Goal: Task Accomplishment & Management: Complete application form

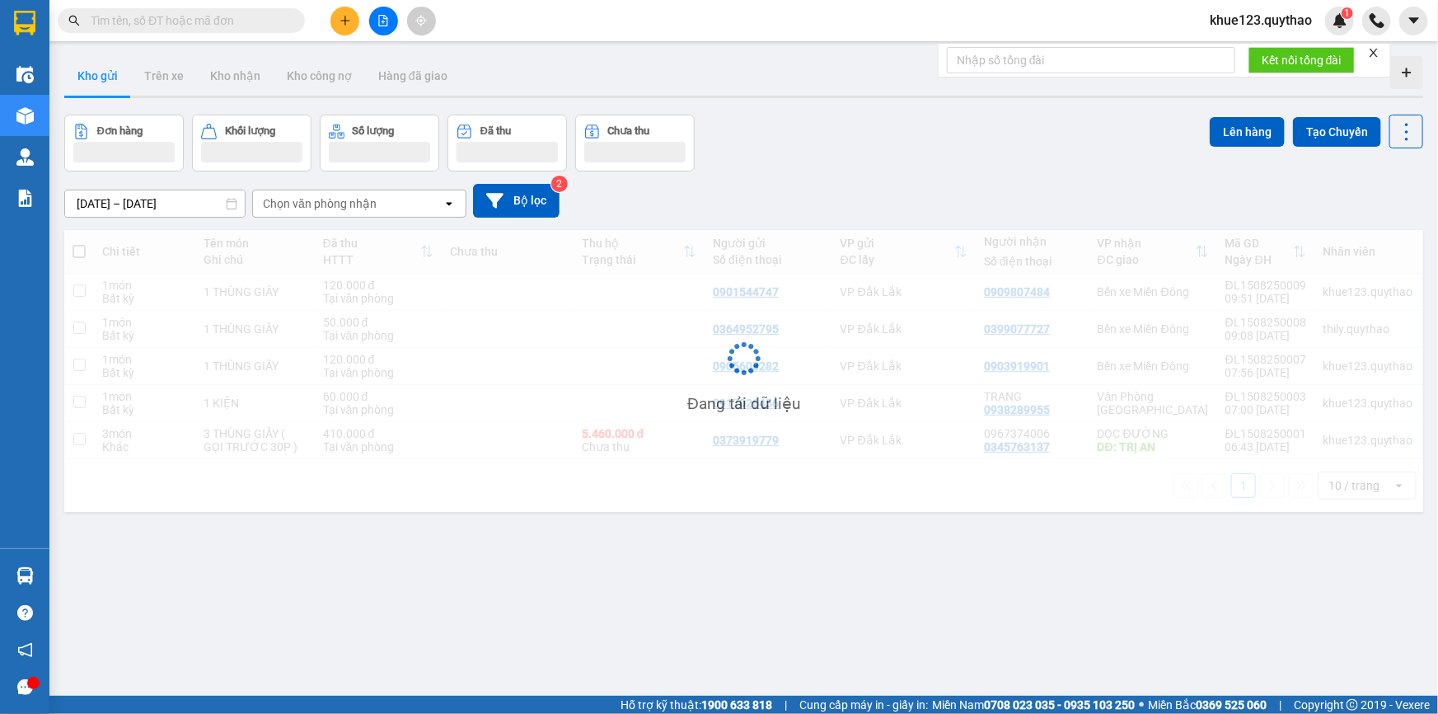
click at [351, 16] on button at bounding box center [345, 21] width 29 height 29
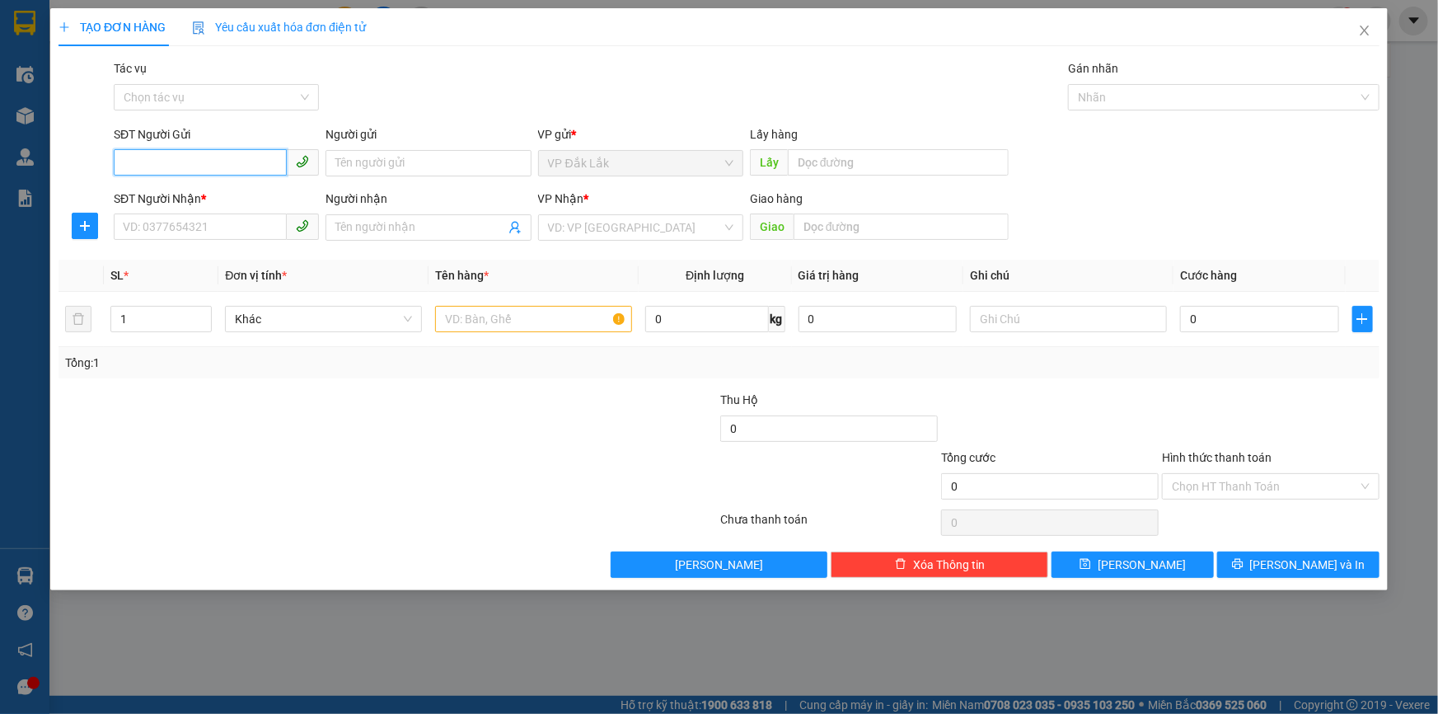
click at [233, 175] on input "SĐT Người Gửi" at bounding box center [200, 162] width 173 height 26
click at [219, 196] on div "0889514122" at bounding box center [216, 196] width 185 height 18
type input "0889514122"
type input "0986373514"
type input "0889514122"
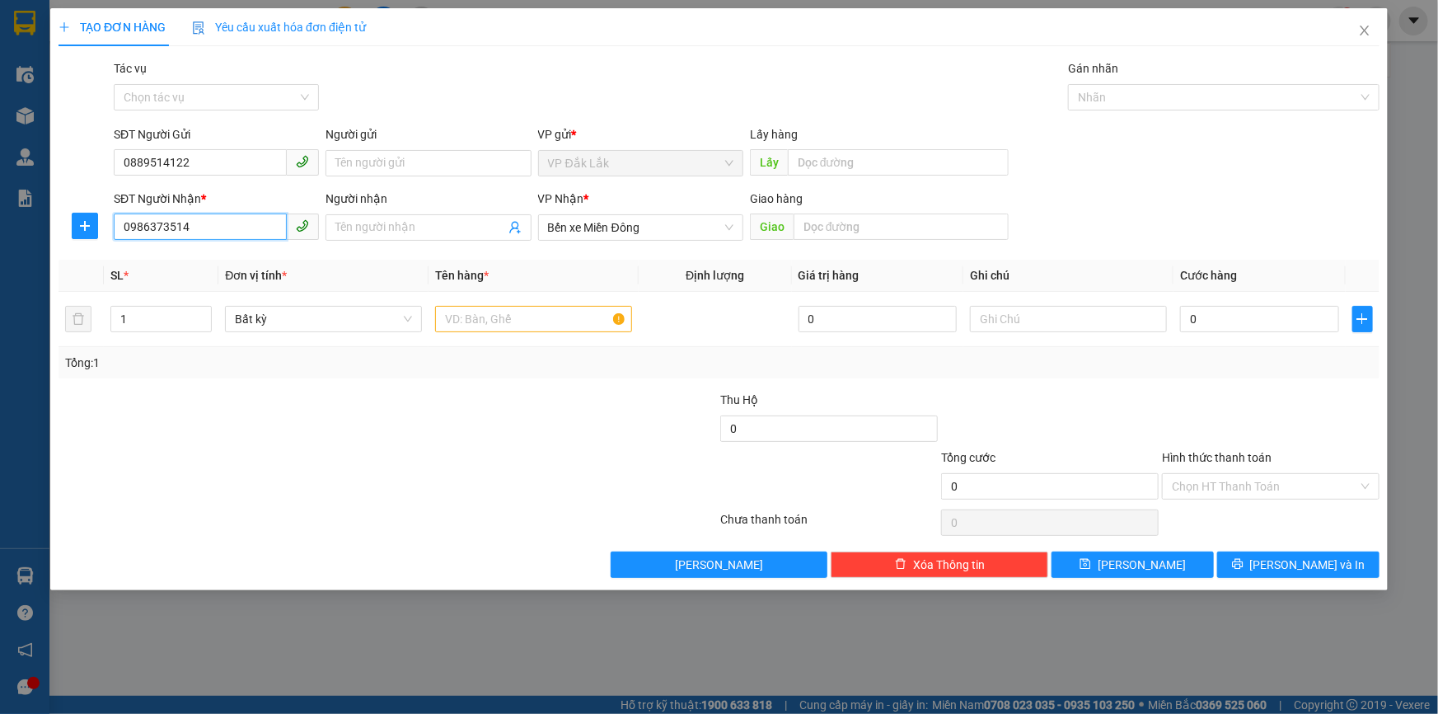
click at [214, 231] on input "0986373514" at bounding box center [200, 226] width 173 height 26
click at [232, 228] on input "0986373514" at bounding box center [200, 226] width 173 height 26
click at [232, 229] on input "0986373514" at bounding box center [200, 226] width 173 height 26
click at [692, 218] on span "Bến xe Miền Đông" at bounding box center [640, 227] width 185 height 25
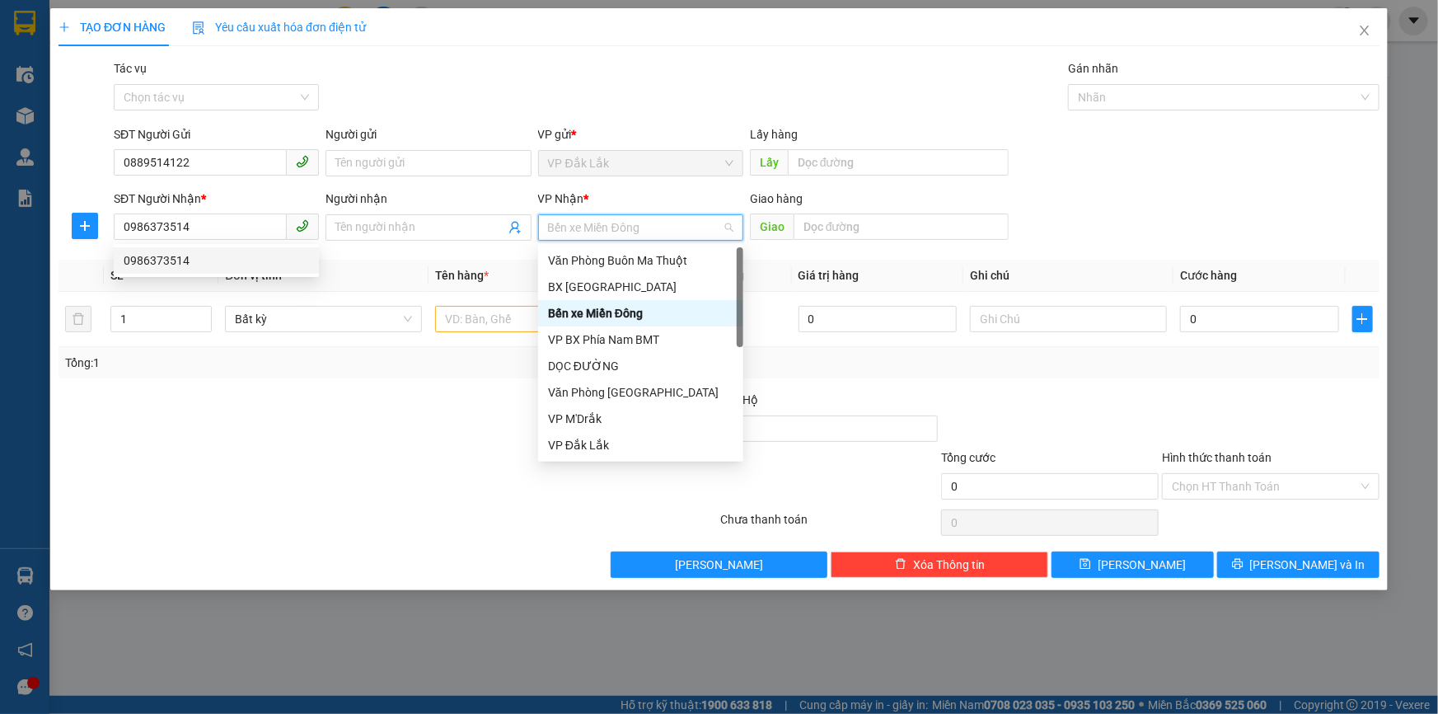
click at [691, 234] on span "Bến xe Miền Đông" at bounding box center [640, 227] width 185 height 25
type input "D"
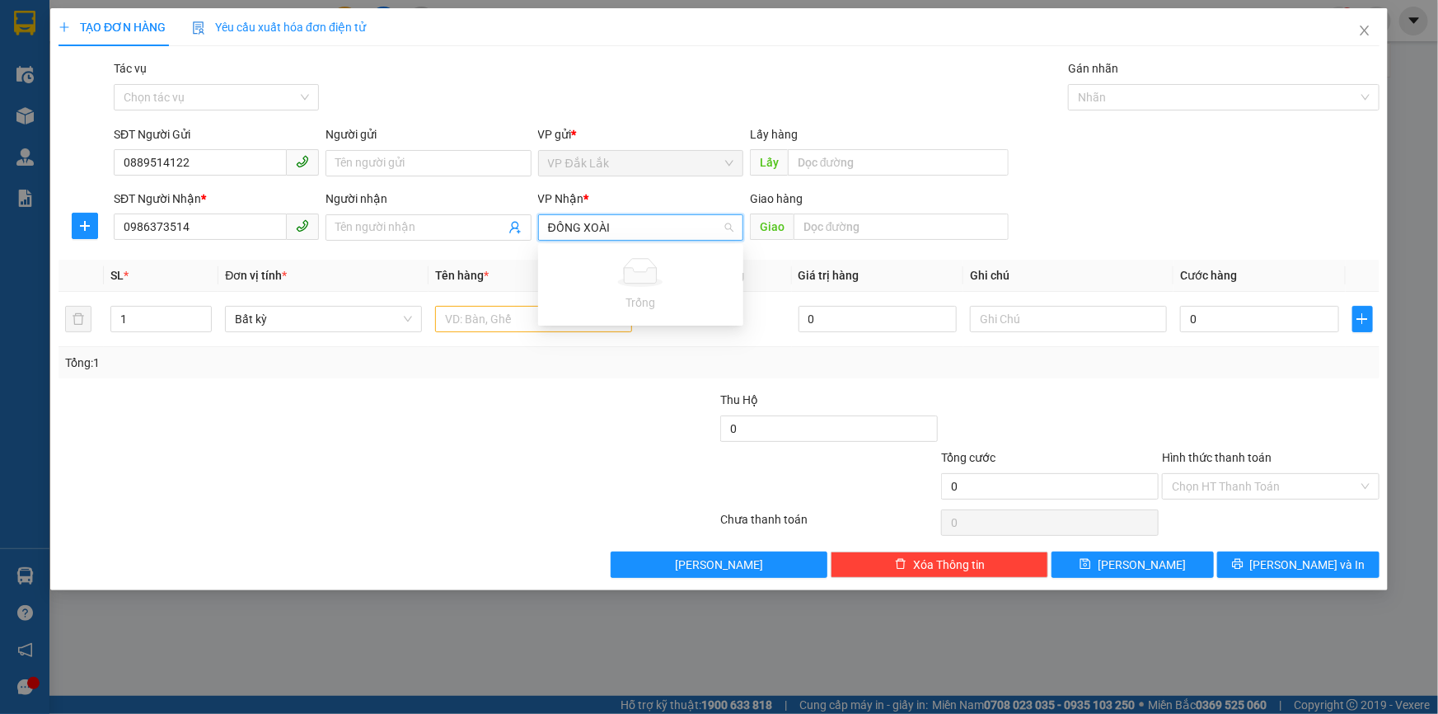
type input "ĐỒNG XOÀI"
click at [203, 249] on div "Transit Pickup Surcharge Ids Transit Deliver Surcharge Ids Transit Deliver Surc…" at bounding box center [719, 318] width 1321 height 518
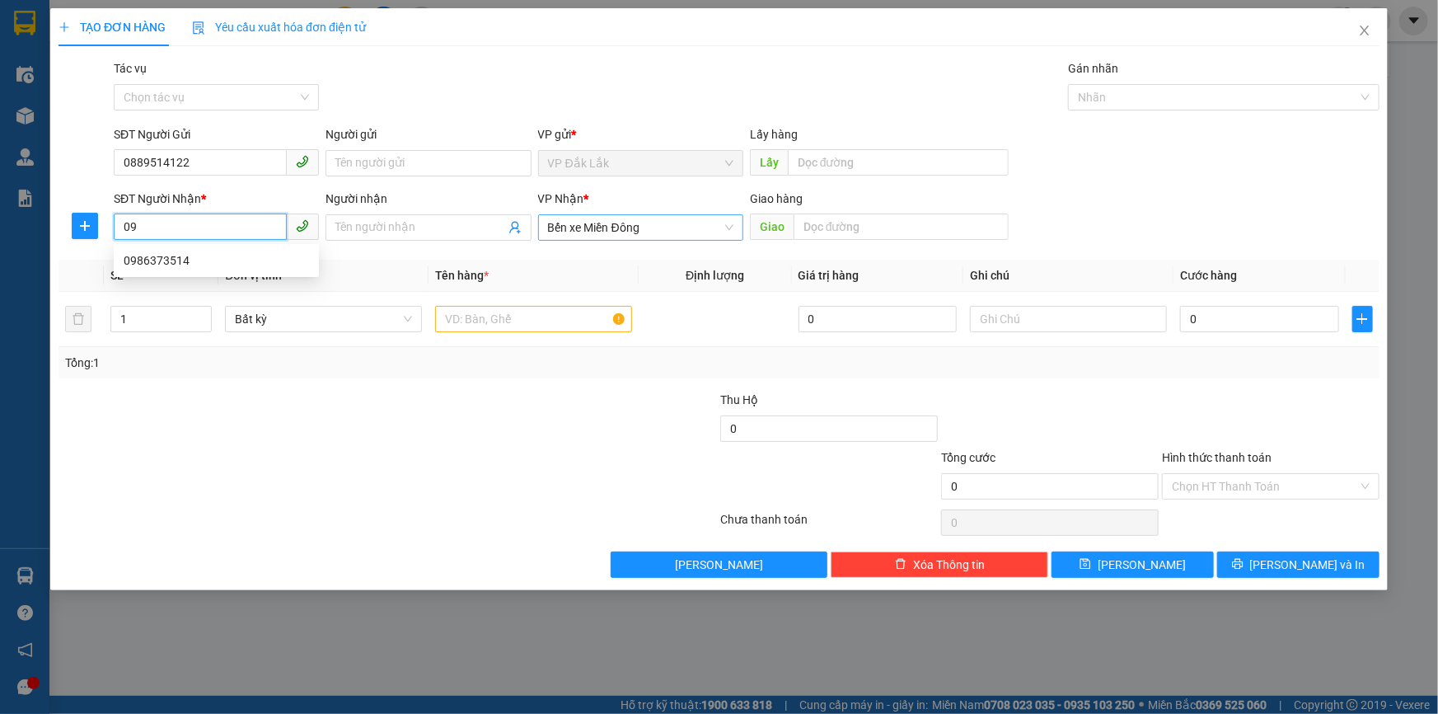
type input "0"
click at [172, 318] on div "0834367869" at bounding box center [216, 313] width 185 height 18
type input "0834367869"
type input "N4 ĐỒNG XOÀI"
type input "0834367869"
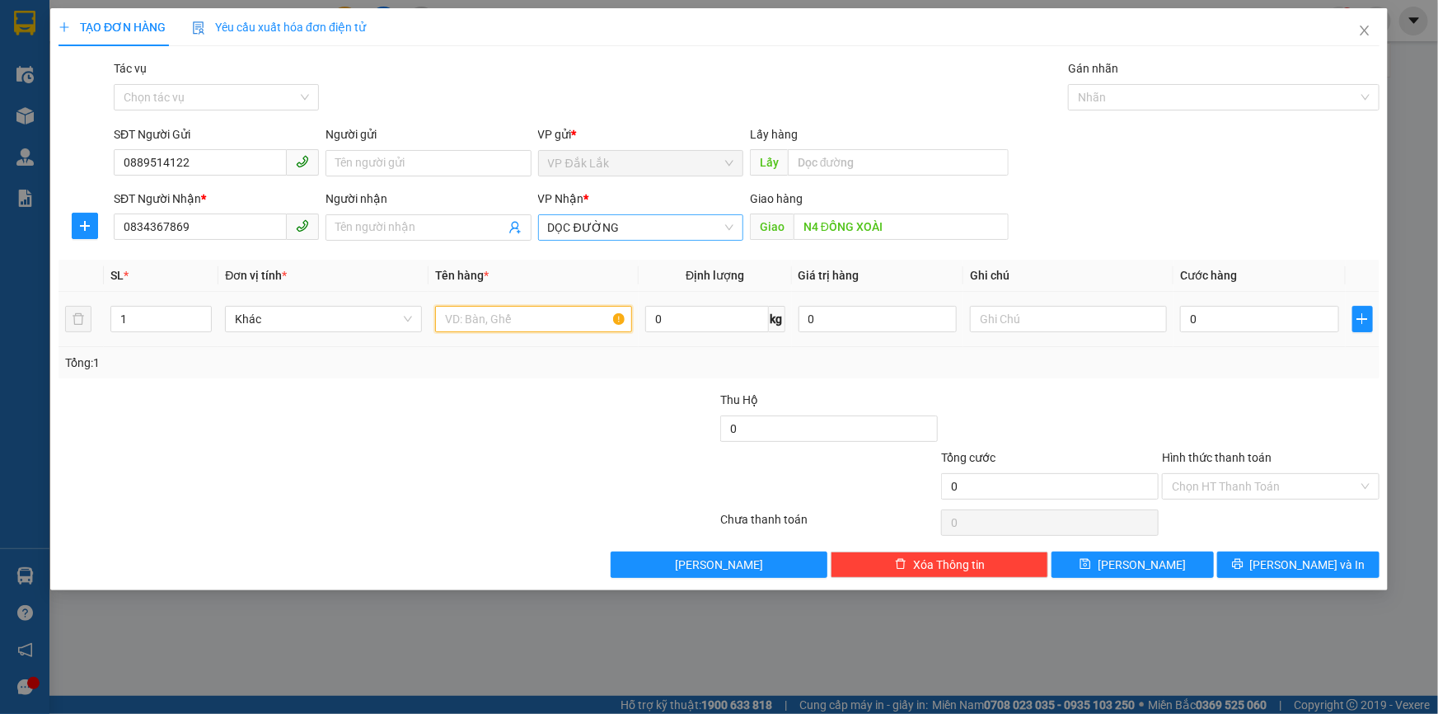
click at [523, 319] on input "text" at bounding box center [533, 319] width 197 height 26
type input "1 THÙNG GIẤY"
click at [1212, 486] on input "Hình thức thanh toán" at bounding box center [1265, 486] width 186 height 25
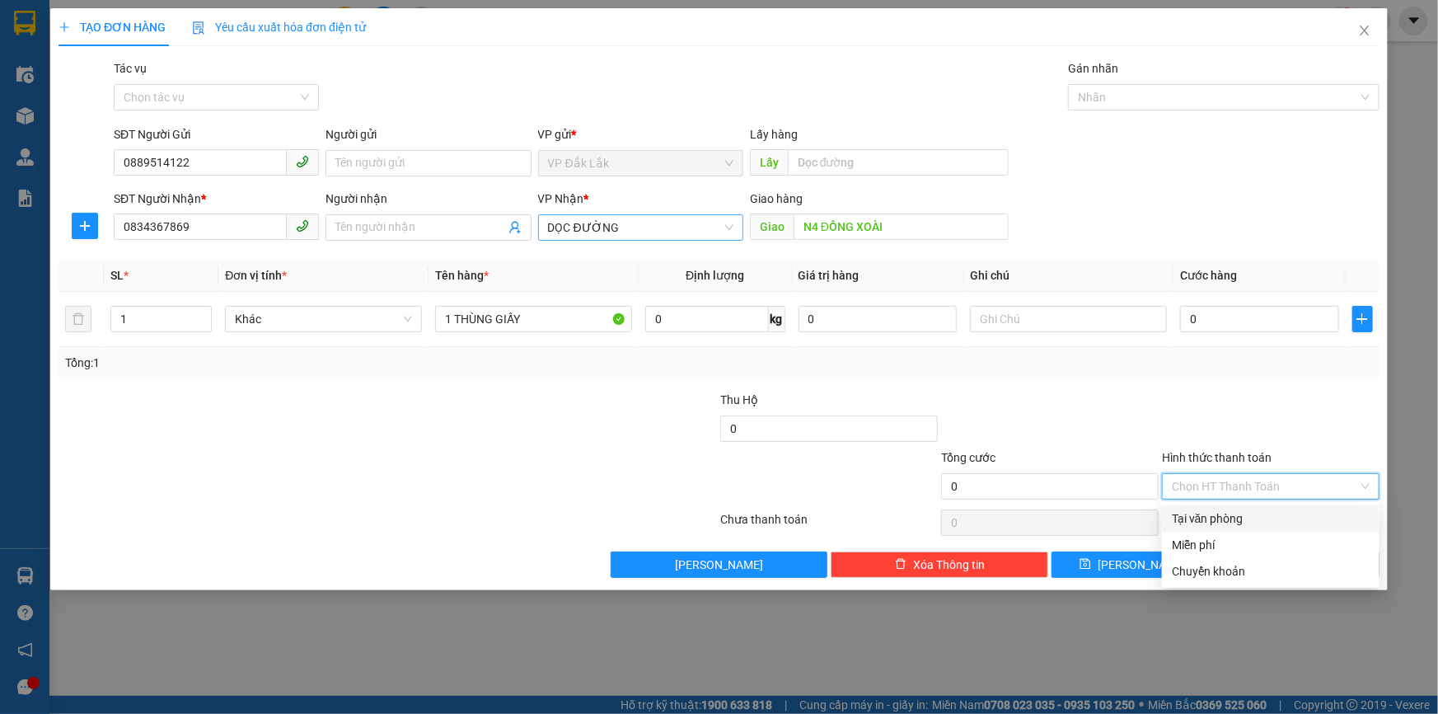
click at [1214, 520] on div "Tại văn phòng" at bounding box center [1271, 518] width 198 height 18
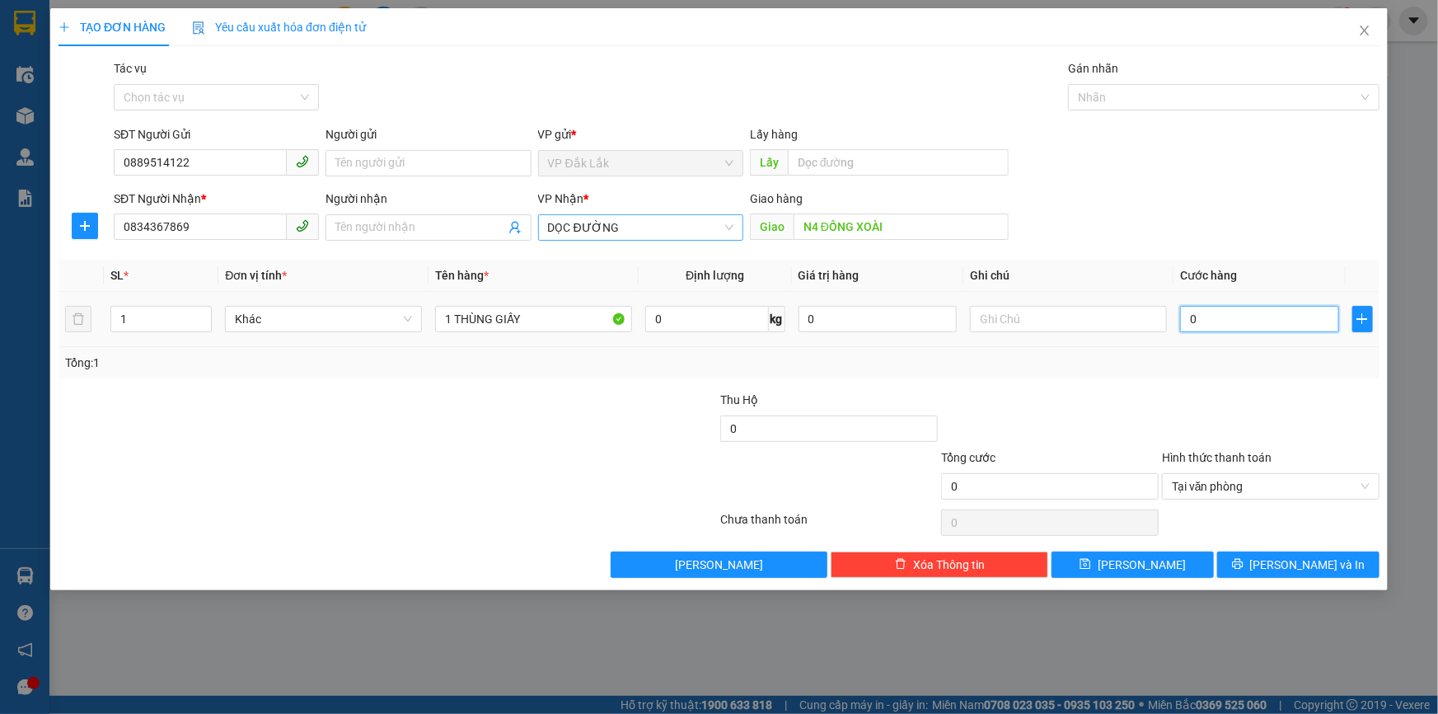
click at [1184, 317] on input "0" at bounding box center [1259, 319] width 159 height 26
type input "1"
type input "156"
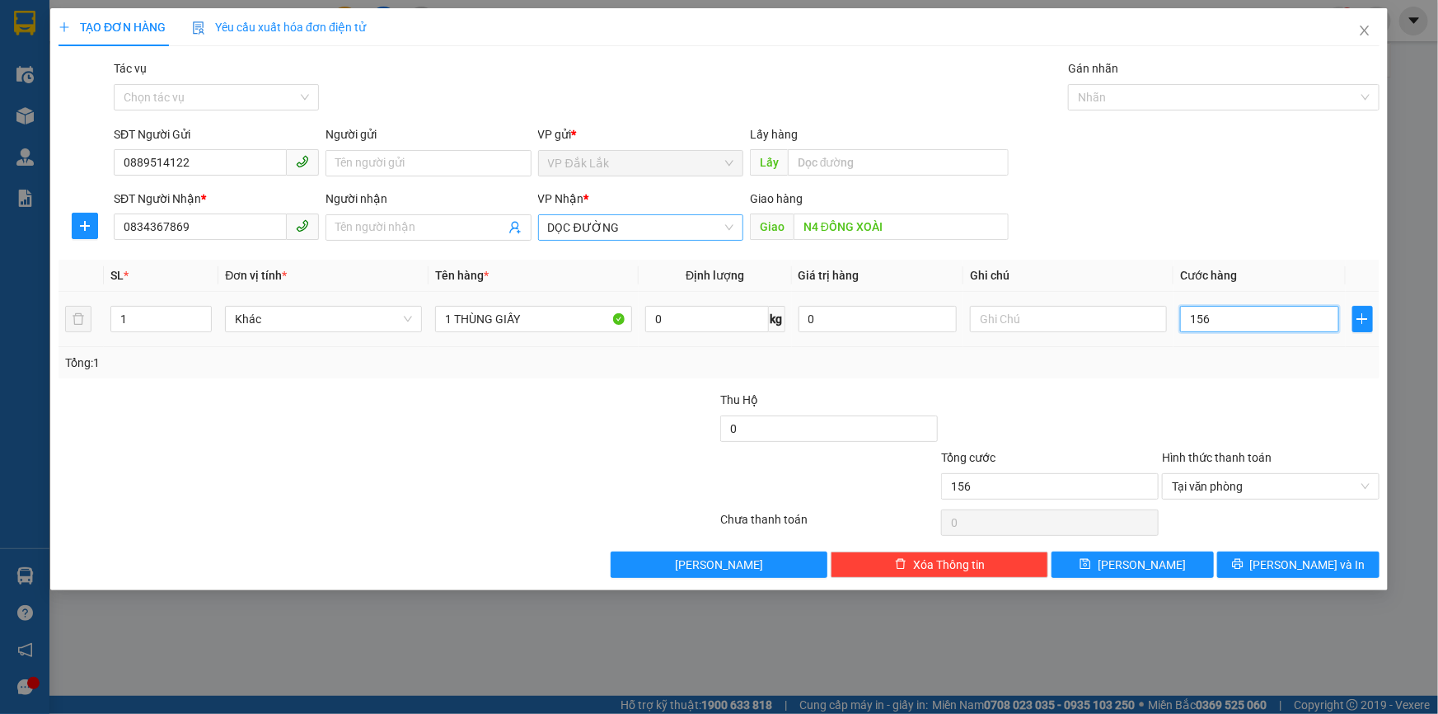
type input "1.560"
type input "15.600"
type input "156.000"
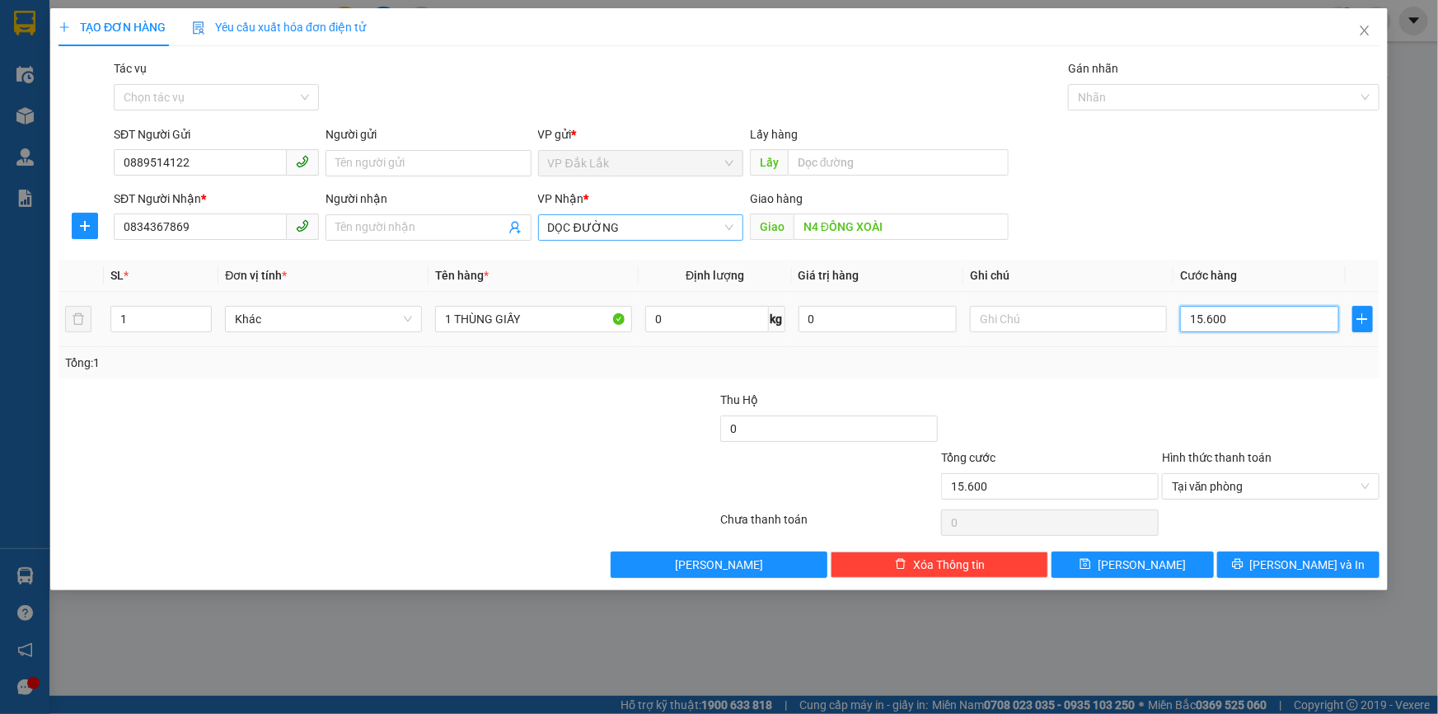
type input "156.000"
type input "1.560.000"
type input "156.000"
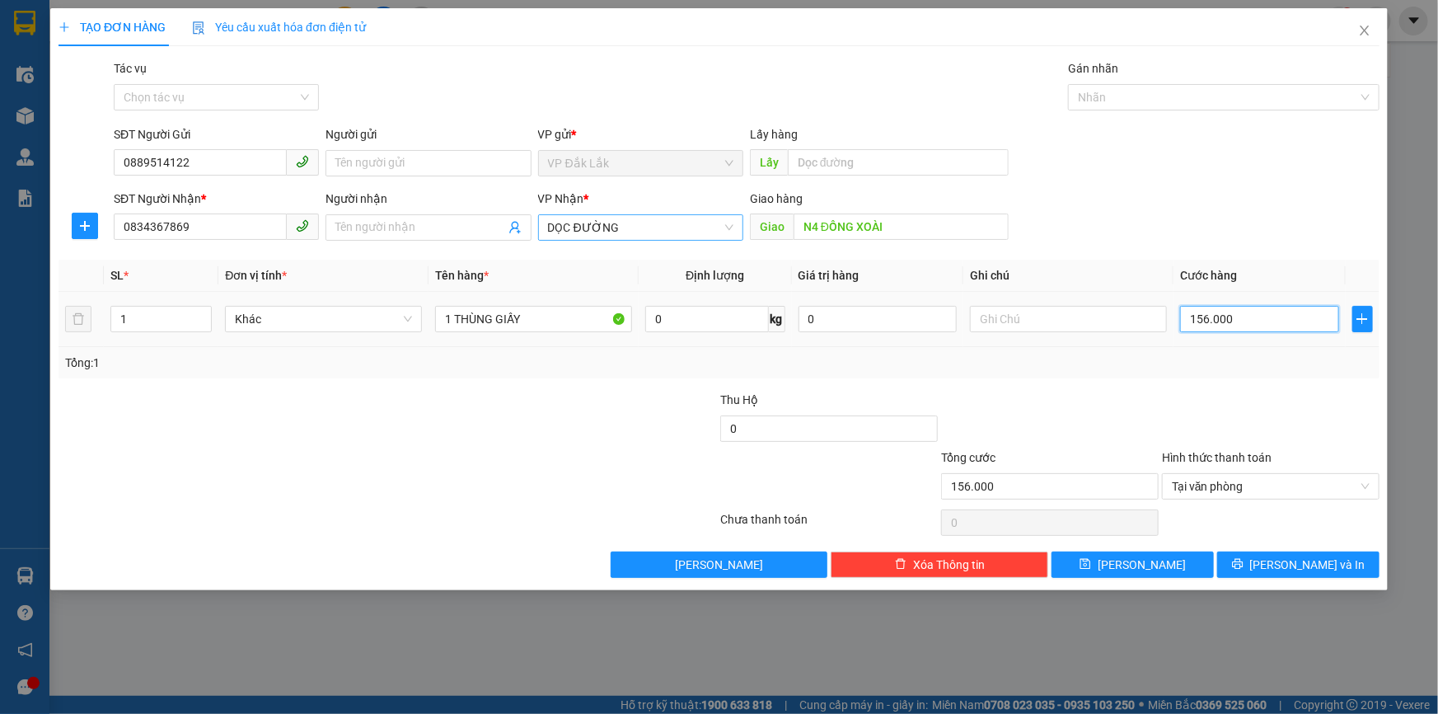
type input "15.600"
type input "1.560"
type input "156"
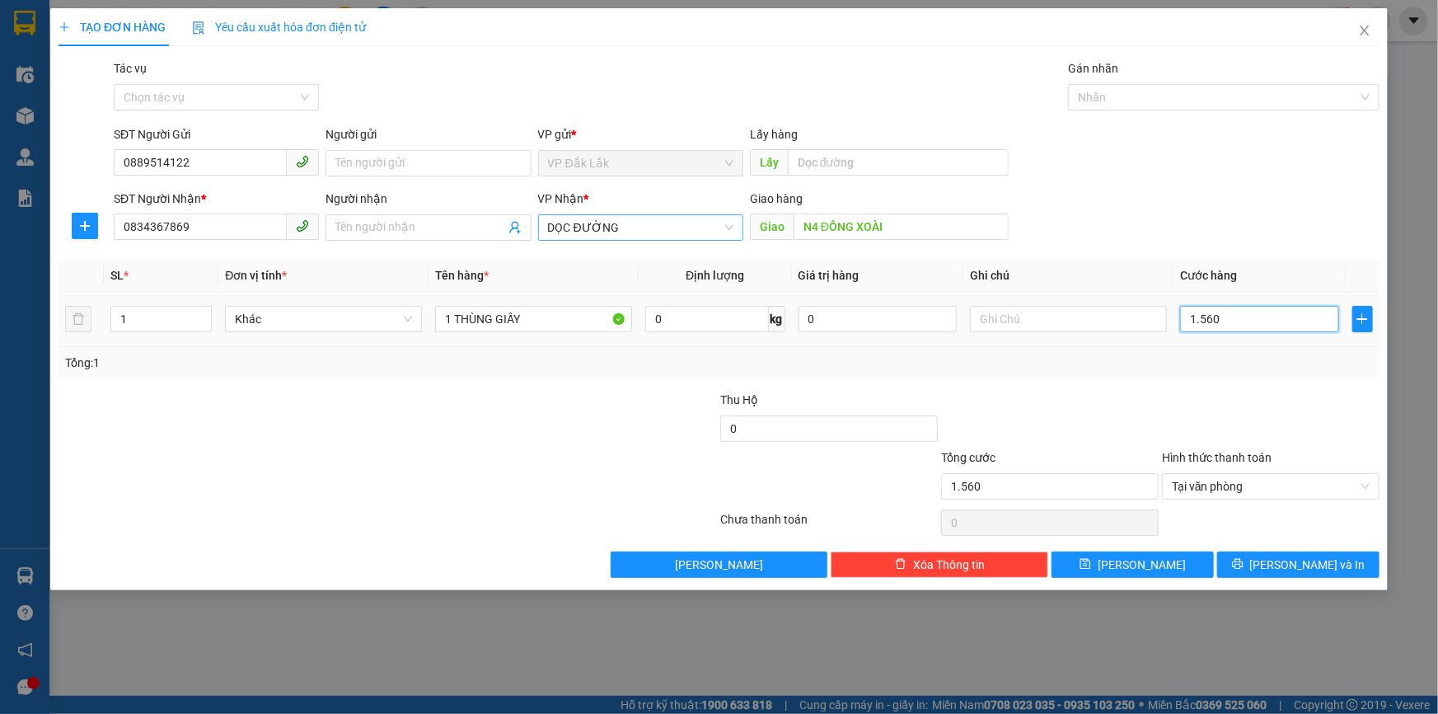
type input "156"
type input "15"
type input "150"
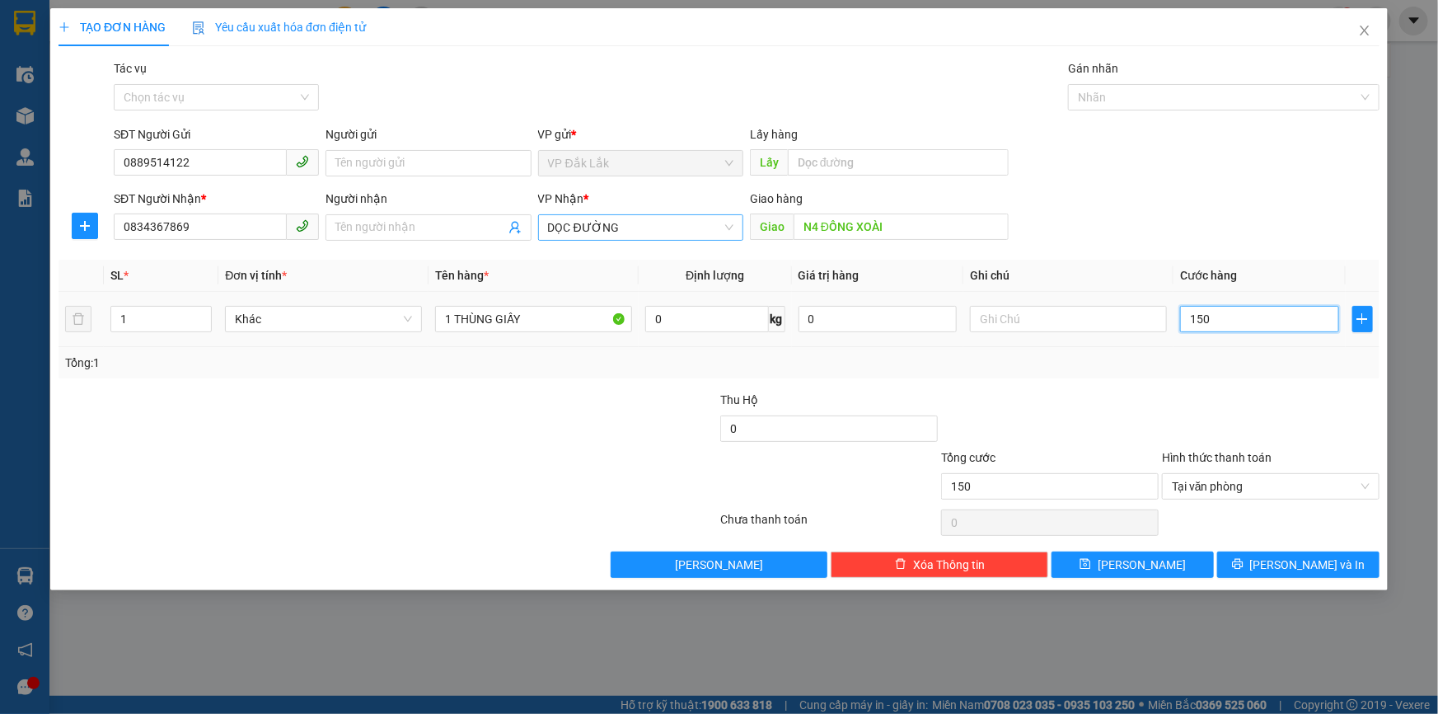
type input "1.500"
type input "15.000"
type input "150.000"
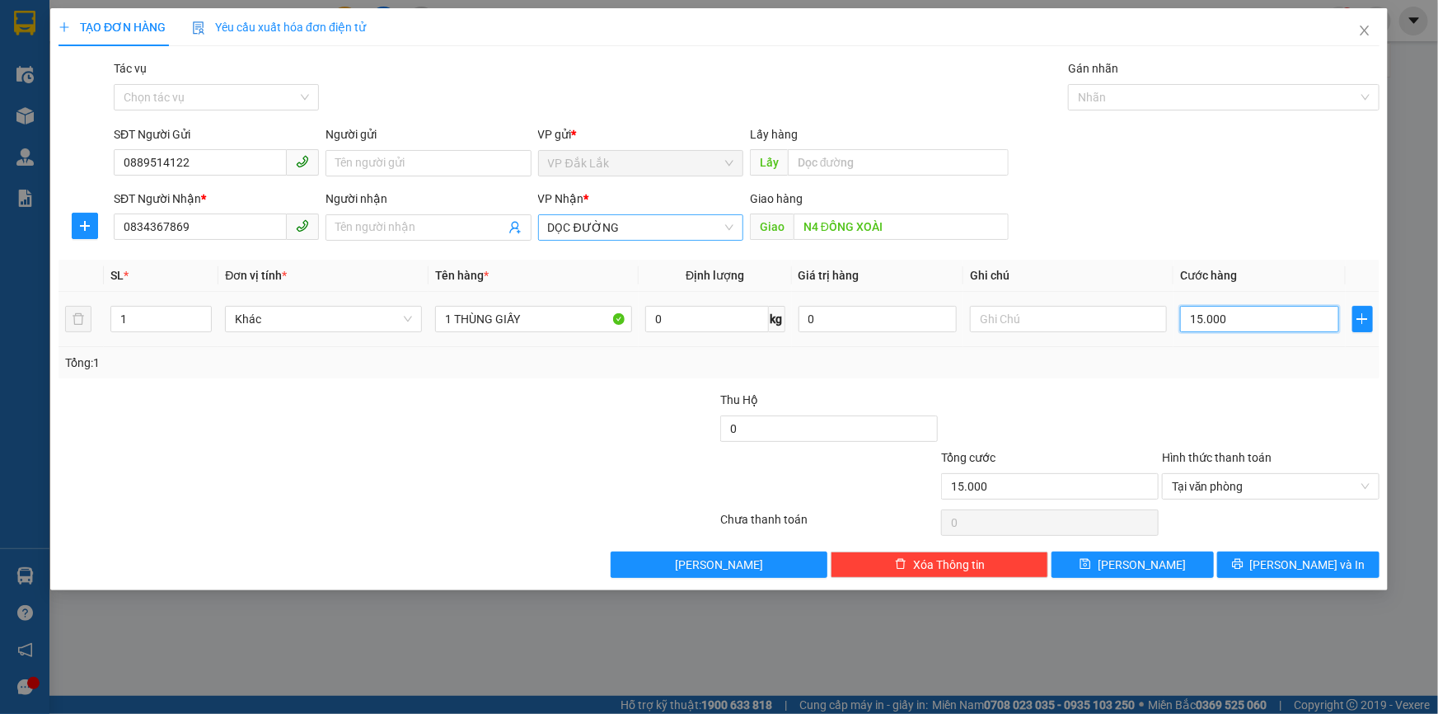
type input "150.000"
click at [1286, 562] on span "[PERSON_NAME] và In" at bounding box center [1307, 565] width 115 height 18
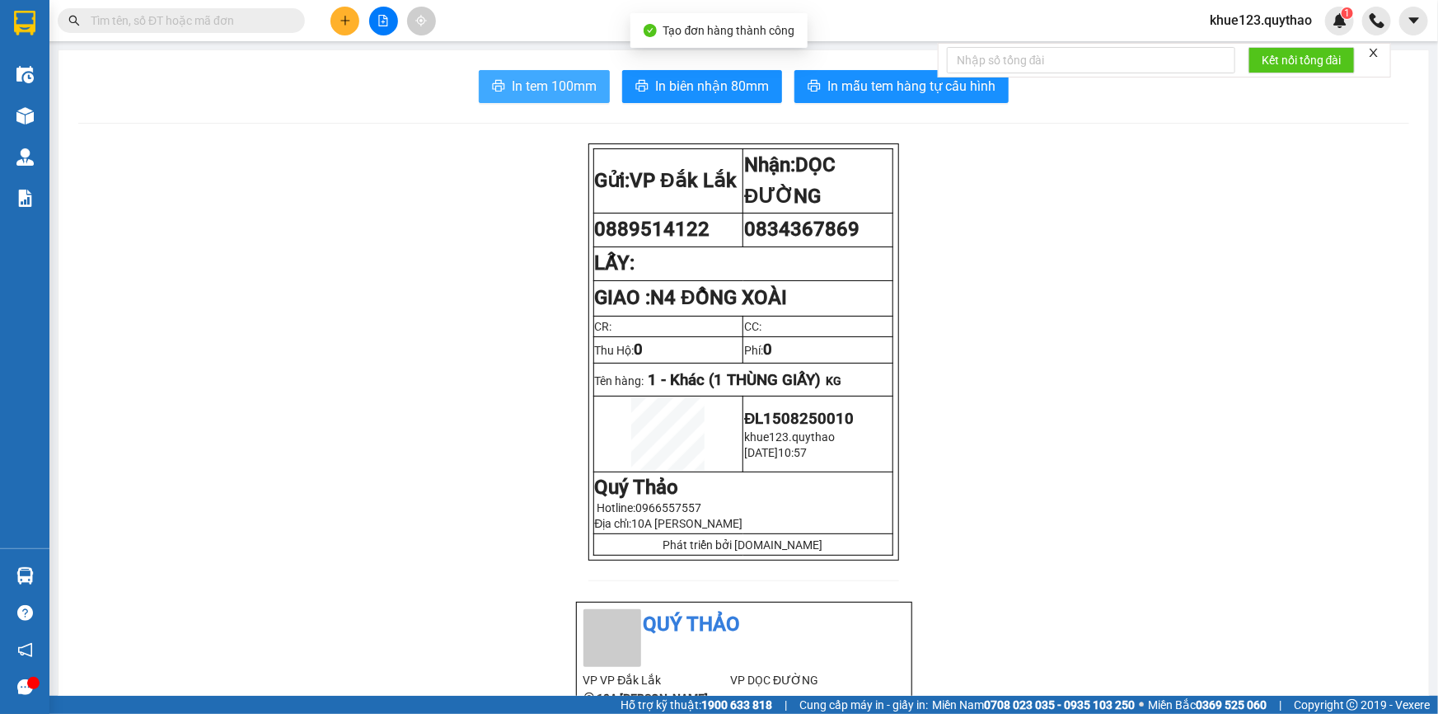
click at [561, 87] on span "In tem 100mm" at bounding box center [554, 86] width 85 height 21
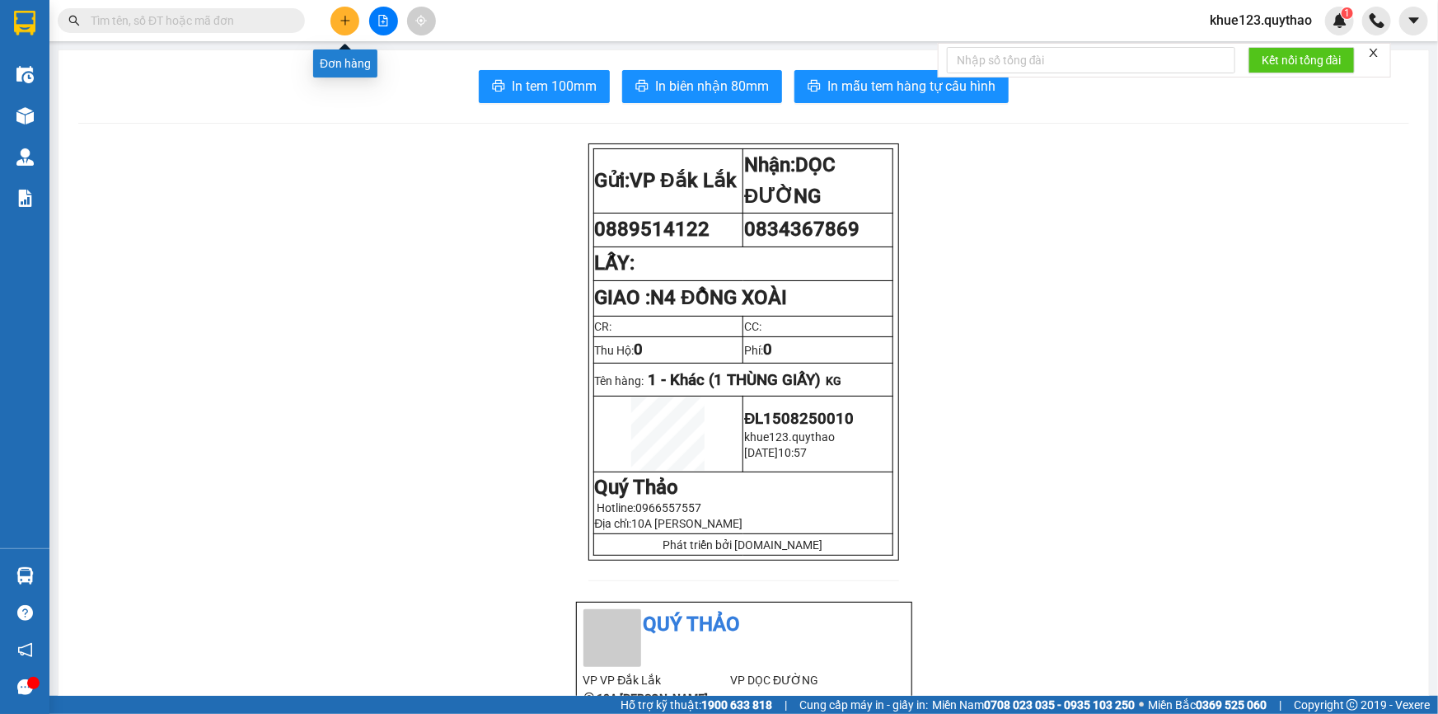
click at [338, 16] on button at bounding box center [345, 21] width 29 height 29
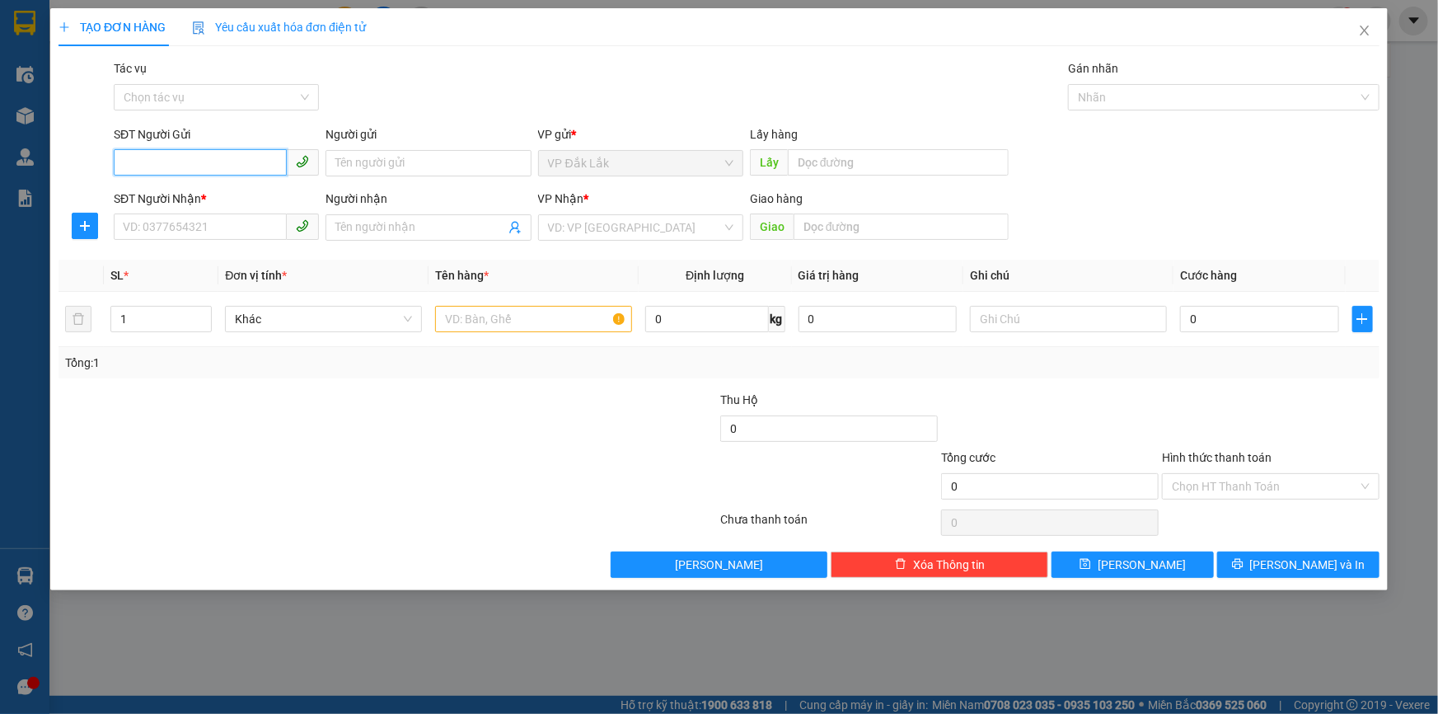
click at [187, 160] on input "SĐT Người Gửi" at bounding box center [200, 162] width 173 height 26
type input "0985832041"
click at [189, 200] on div "0985832041" at bounding box center [216, 196] width 185 height 18
type input "0384314542"
type input "CHỊ HẰNG"
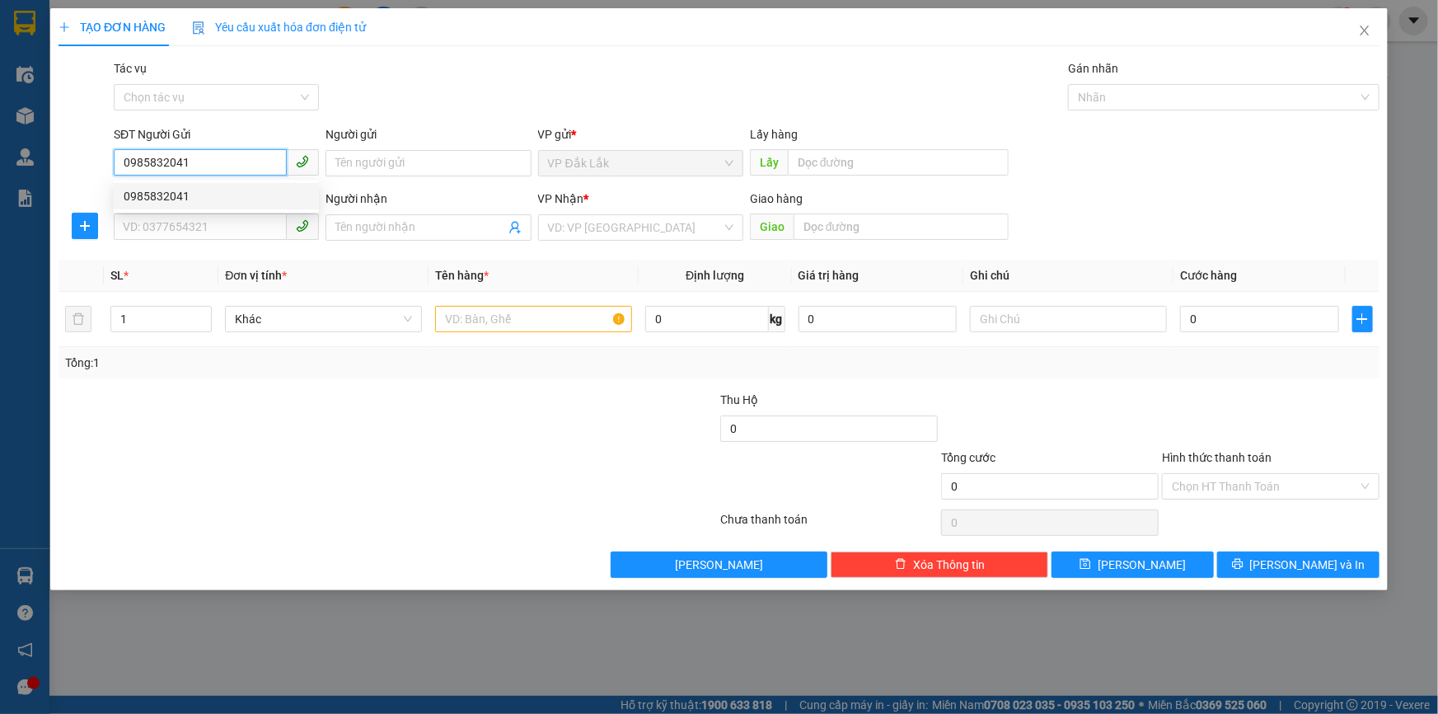
type input "[PERSON_NAME]"
type input "0985832041"
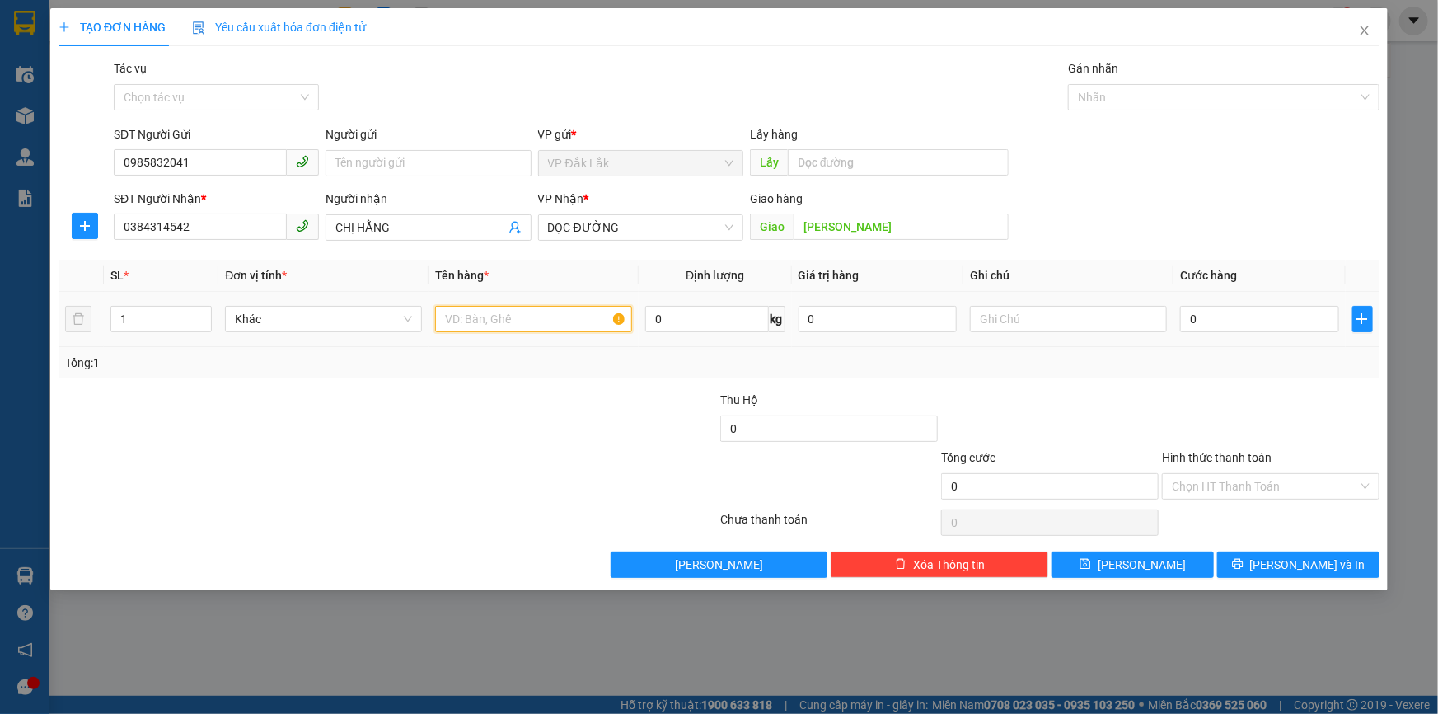
click at [462, 317] on input "text" at bounding box center [533, 319] width 197 height 26
type input "1"
type input "2 THUINGF GIẤY"
click at [1182, 486] on input "Hình thức thanh toán" at bounding box center [1265, 486] width 186 height 25
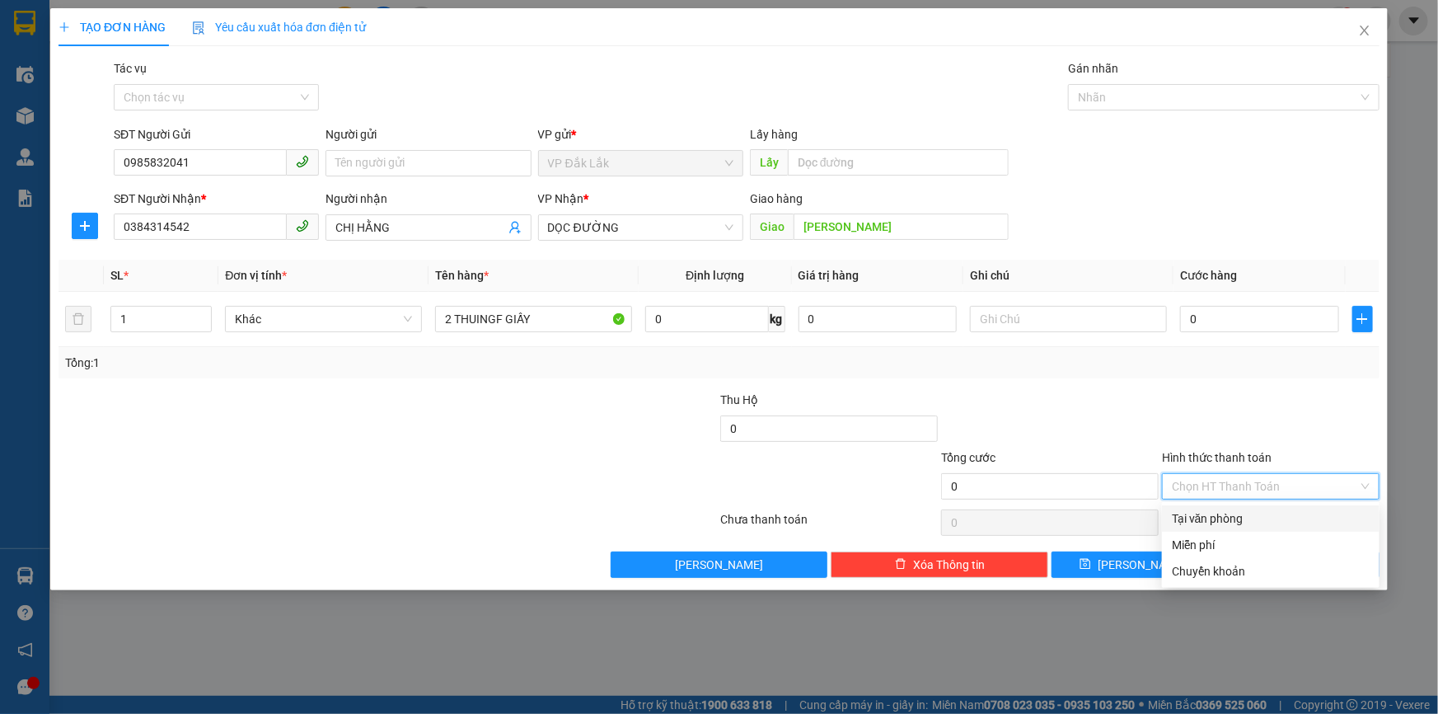
click at [1198, 523] on div "Tại văn phòng" at bounding box center [1271, 518] width 198 height 18
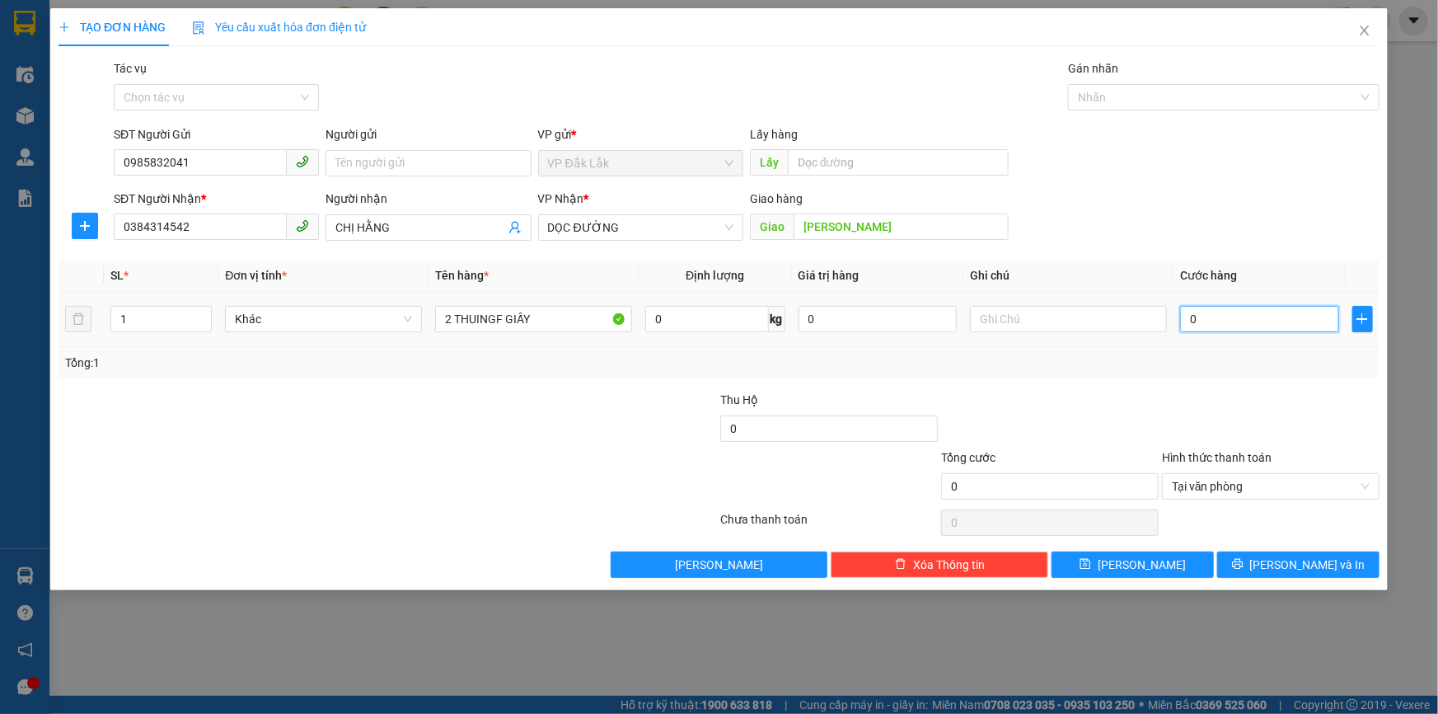
click at [1180, 312] on input "0" at bounding box center [1259, 319] width 159 height 26
type input "2"
type input "25"
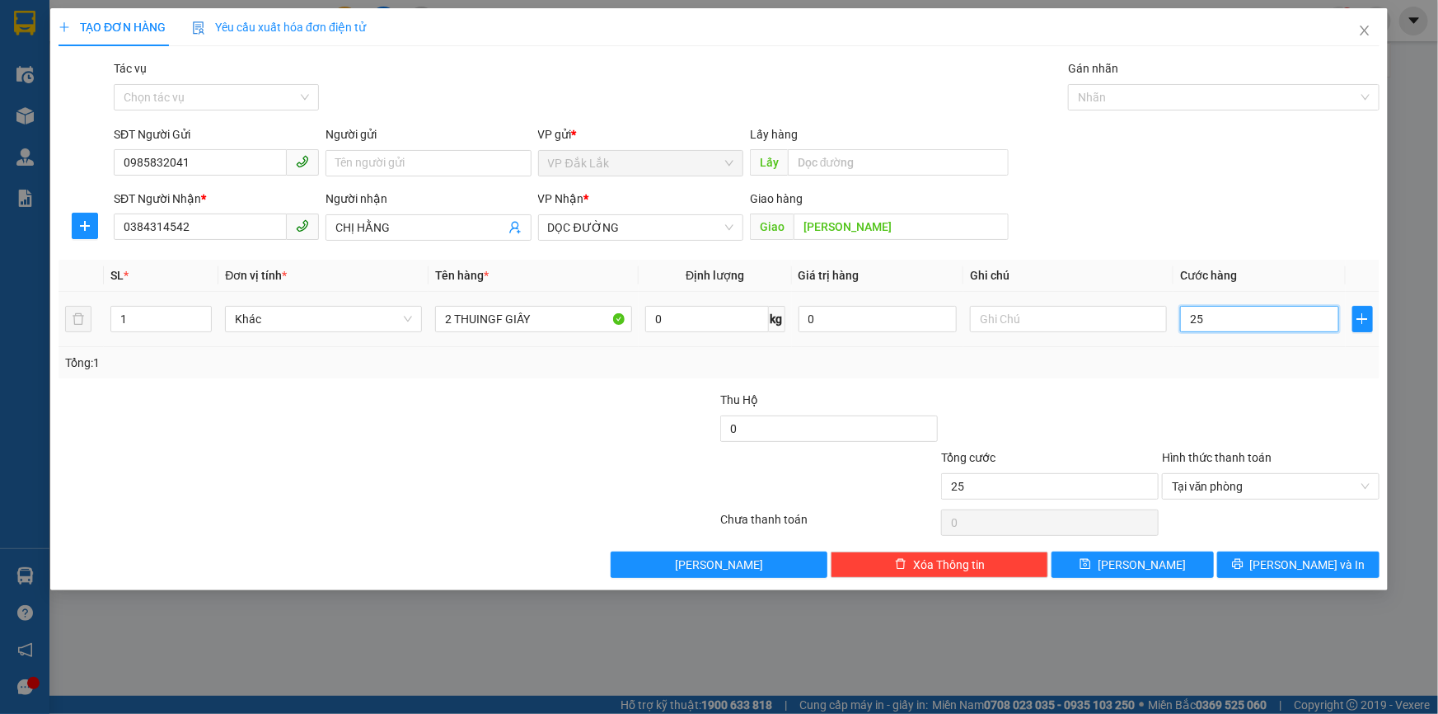
type input "250"
type input "2.500"
type input "25.000"
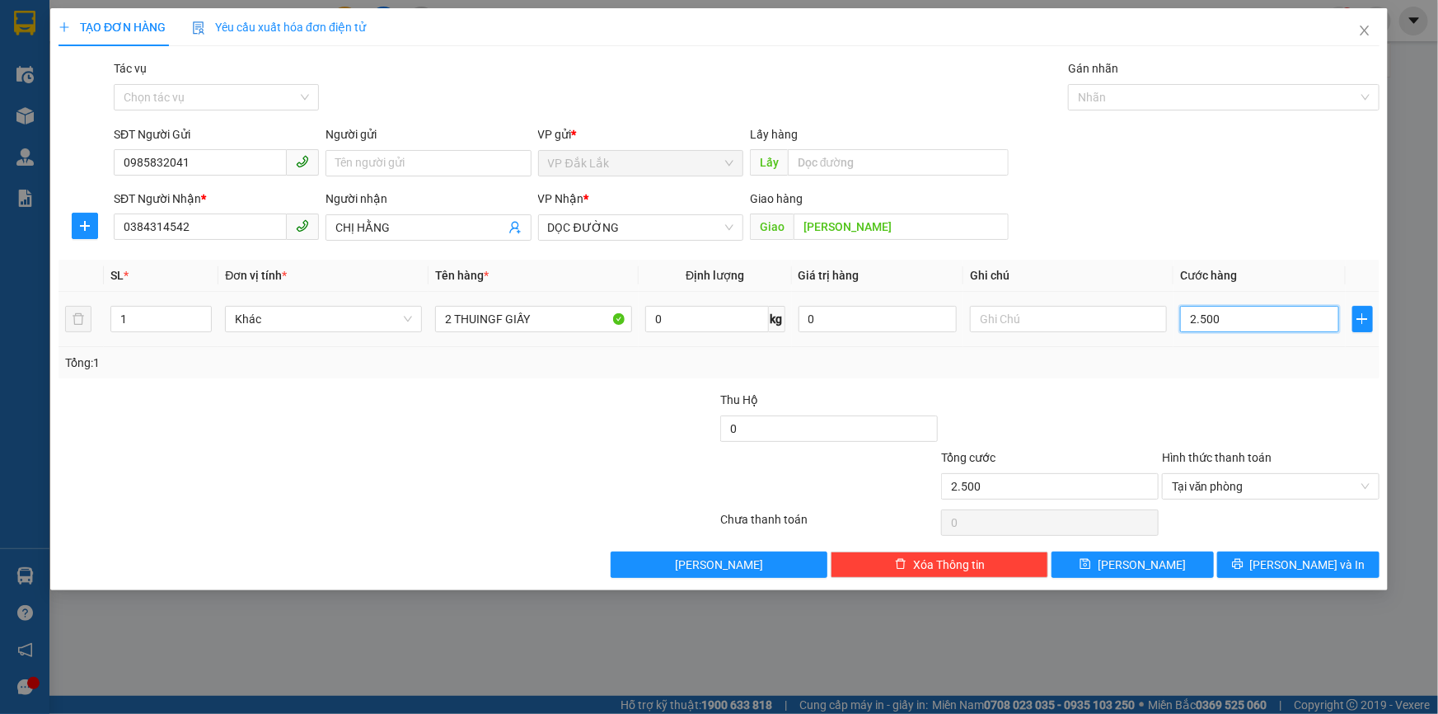
type input "25.000"
type input "250.000"
type input "2.500.000"
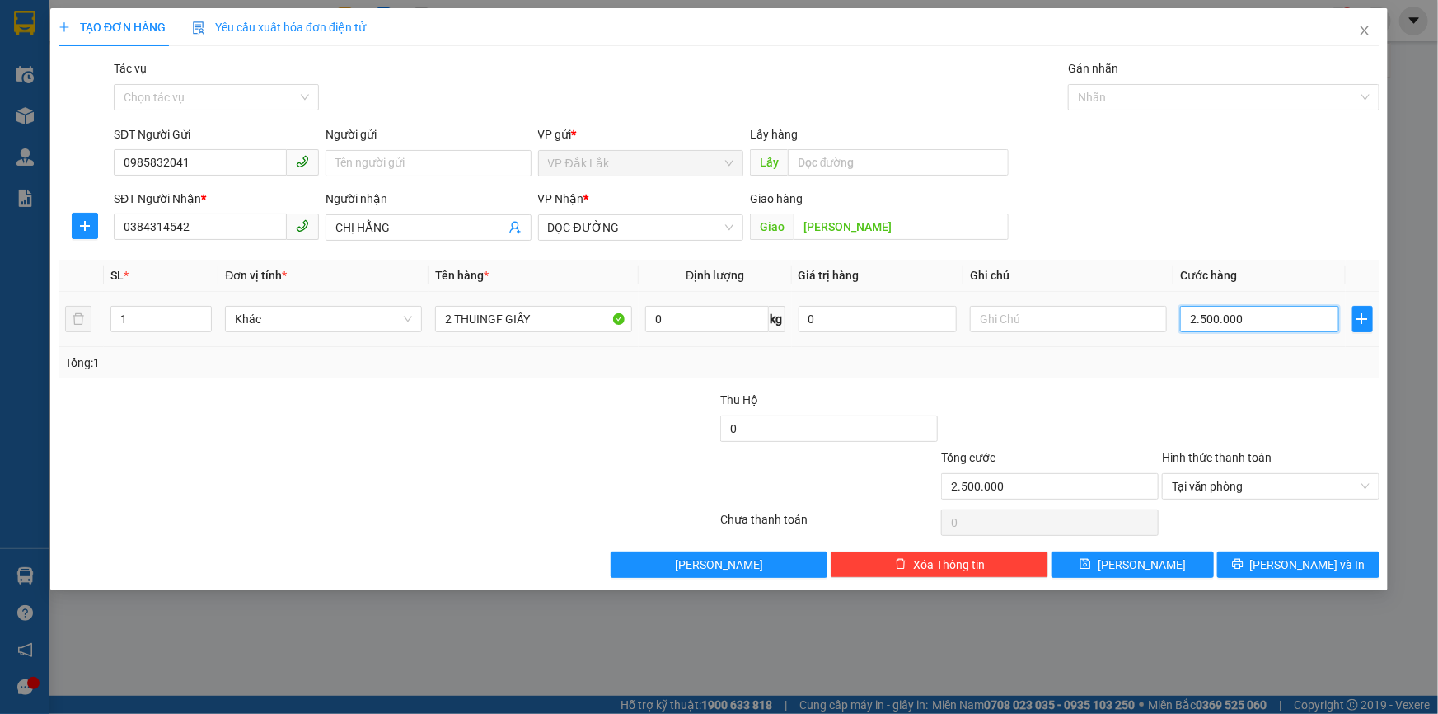
type input "250.000"
click at [1307, 558] on span "[PERSON_NAME] và In" at bounding box center [1307, 565] width 115 height 18
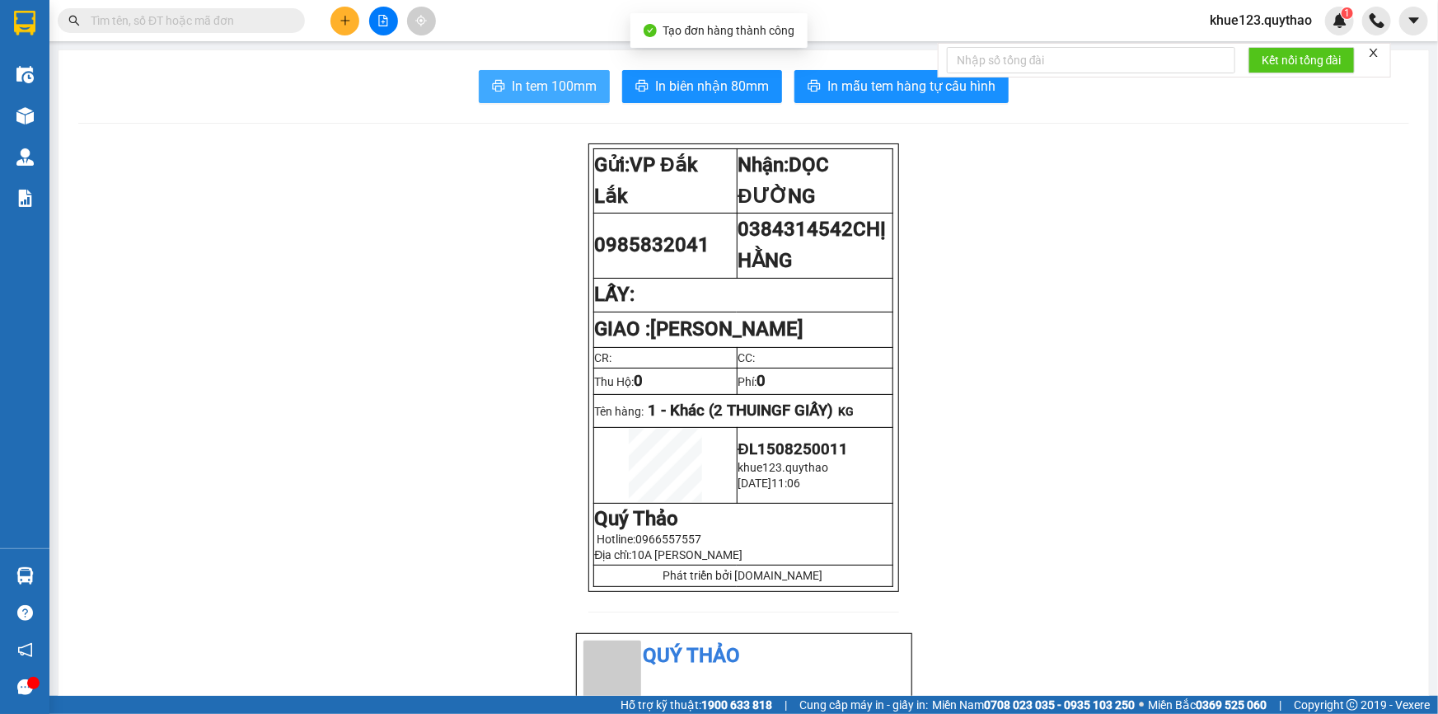
click at [556, 84] on span "In tem 100mm" at bounding box center [554, 86] width 85 height 21
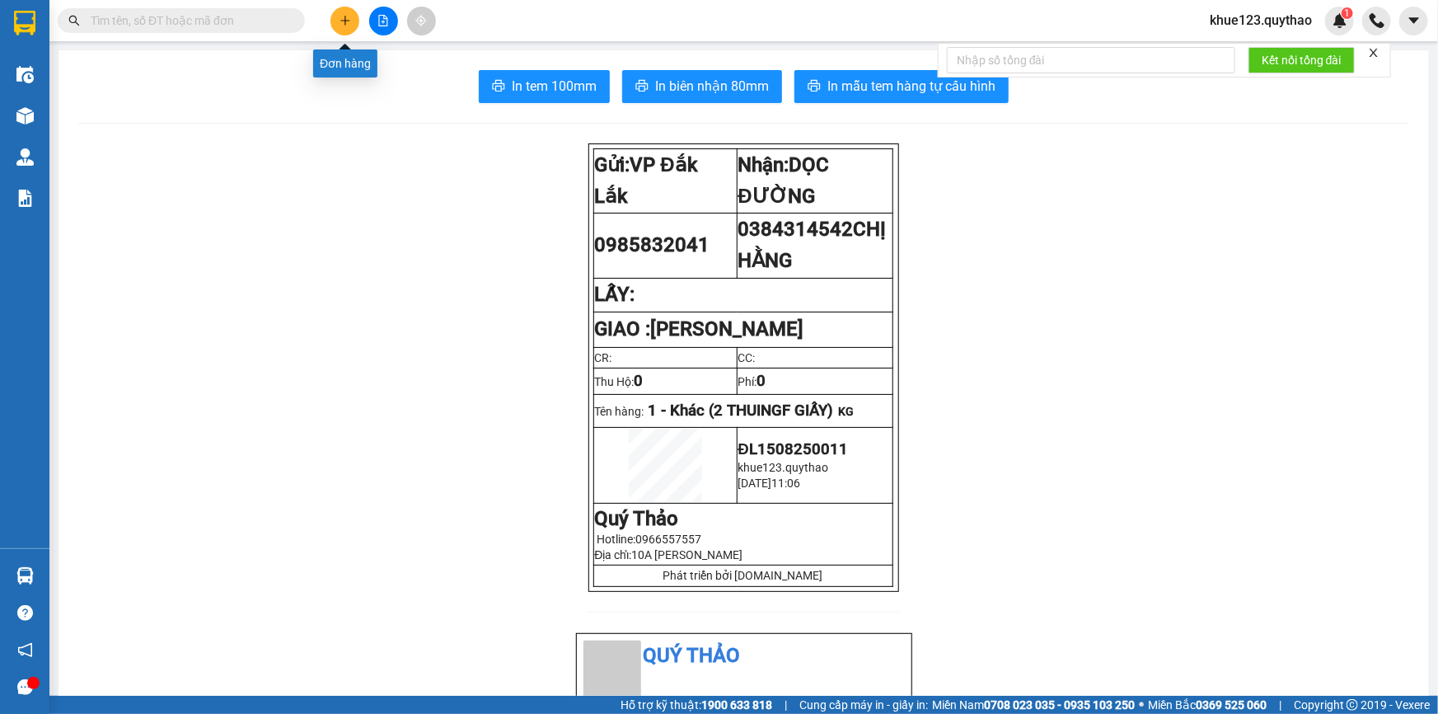
click at [349, 18] on icon "plus" at bounding box center [346, 21] width 12 height 12
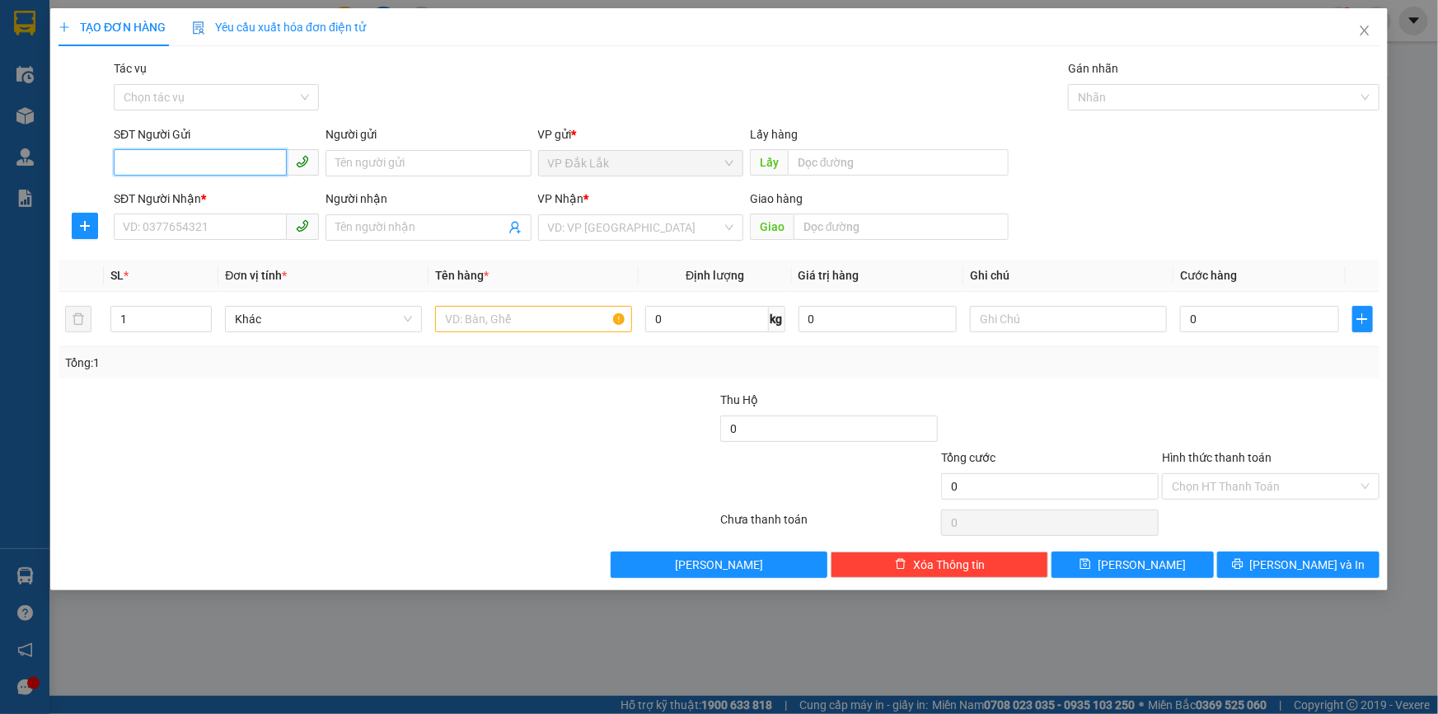
click at [246, 163] on input "SĐT Người Gửi" at bounding box center [200, 162] width 173 height 26
type input "0368933940"
click at [169, 197] on div "0368933940" at bounding box center [216, 196] width 185 height 18
type input "0909938808"
type input "0368933940"
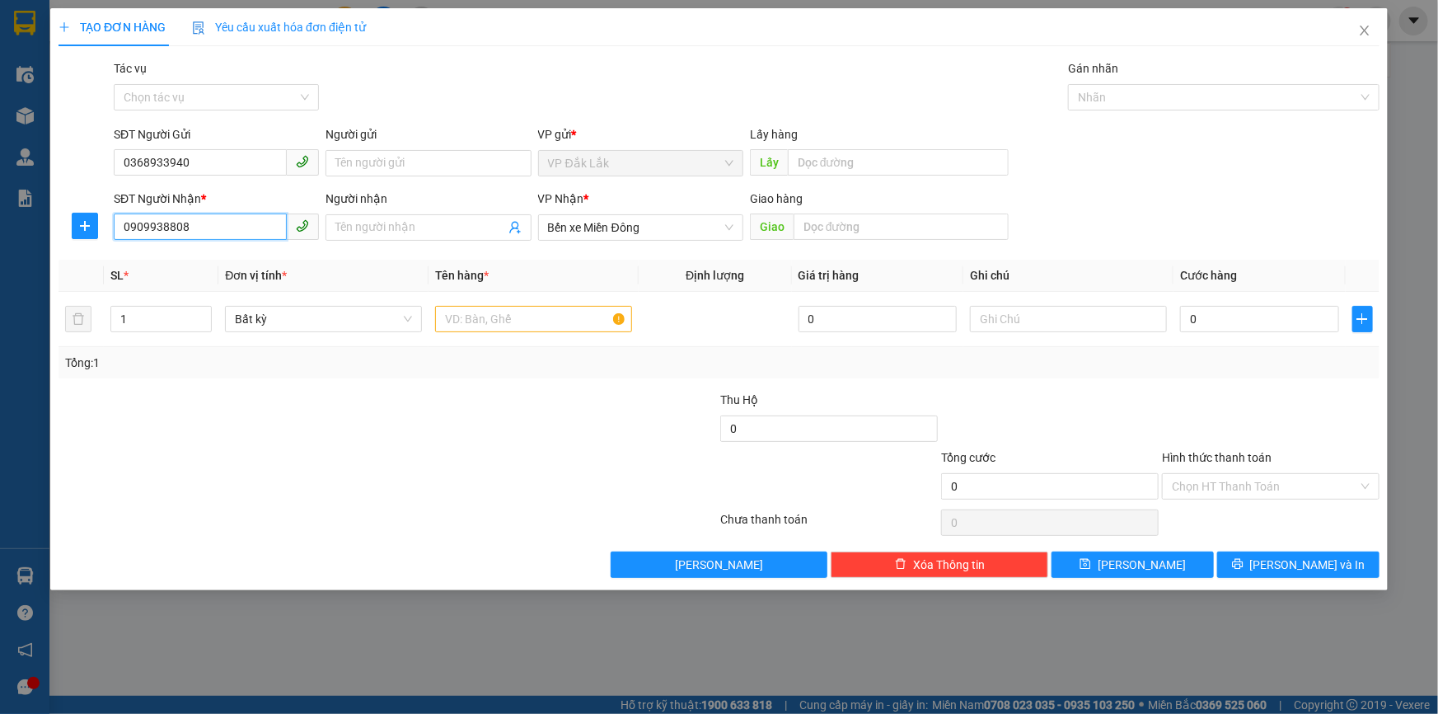
click at [204, 225] on input "0909938808" at bounding box center [200, 226] width 173 height 26
type input "0"
type input "0945381133"
drag, startPoint x: 476, startPoint y: 329, endPoint x: 504, endPoint y: 322, distance: 29.6
click at [479, 325] on input "text" at bounding box center [533, 319] width 197 height 26
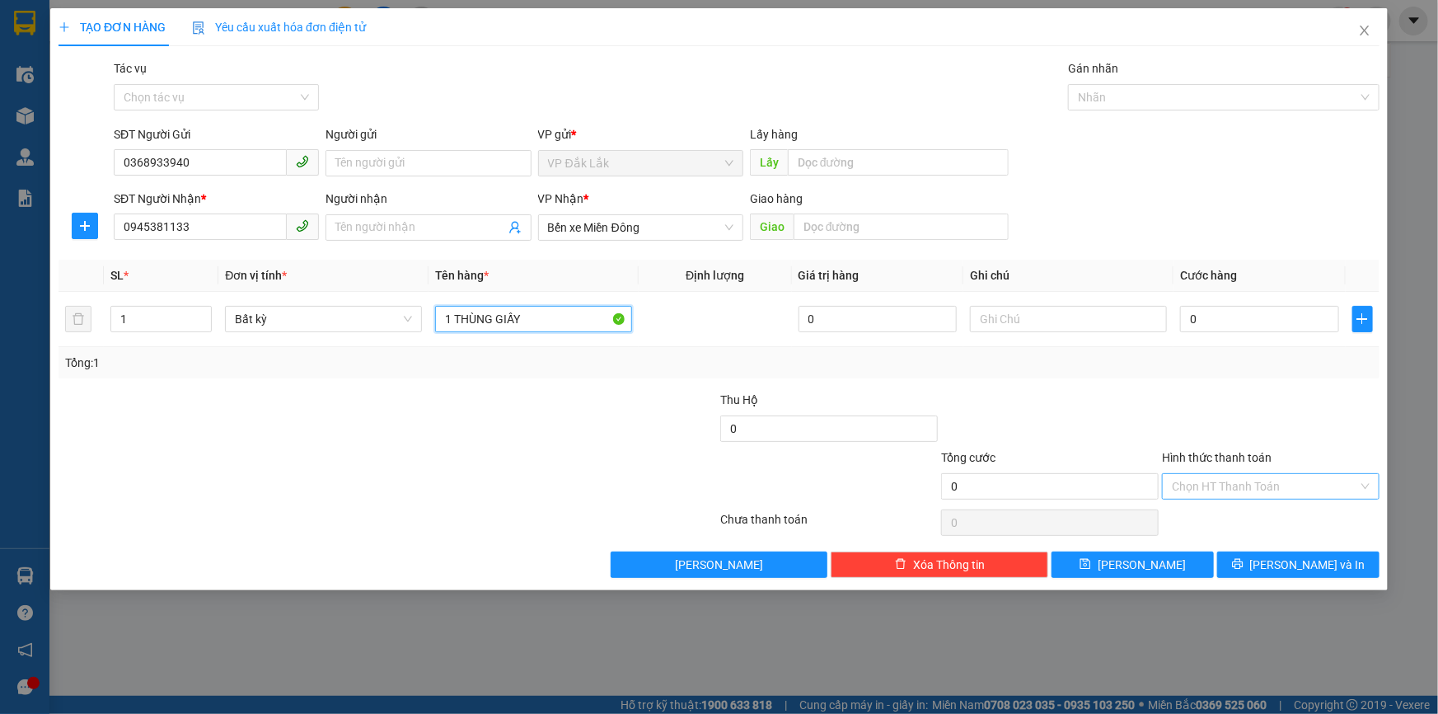
type input "1 THÙNG GIẤY"
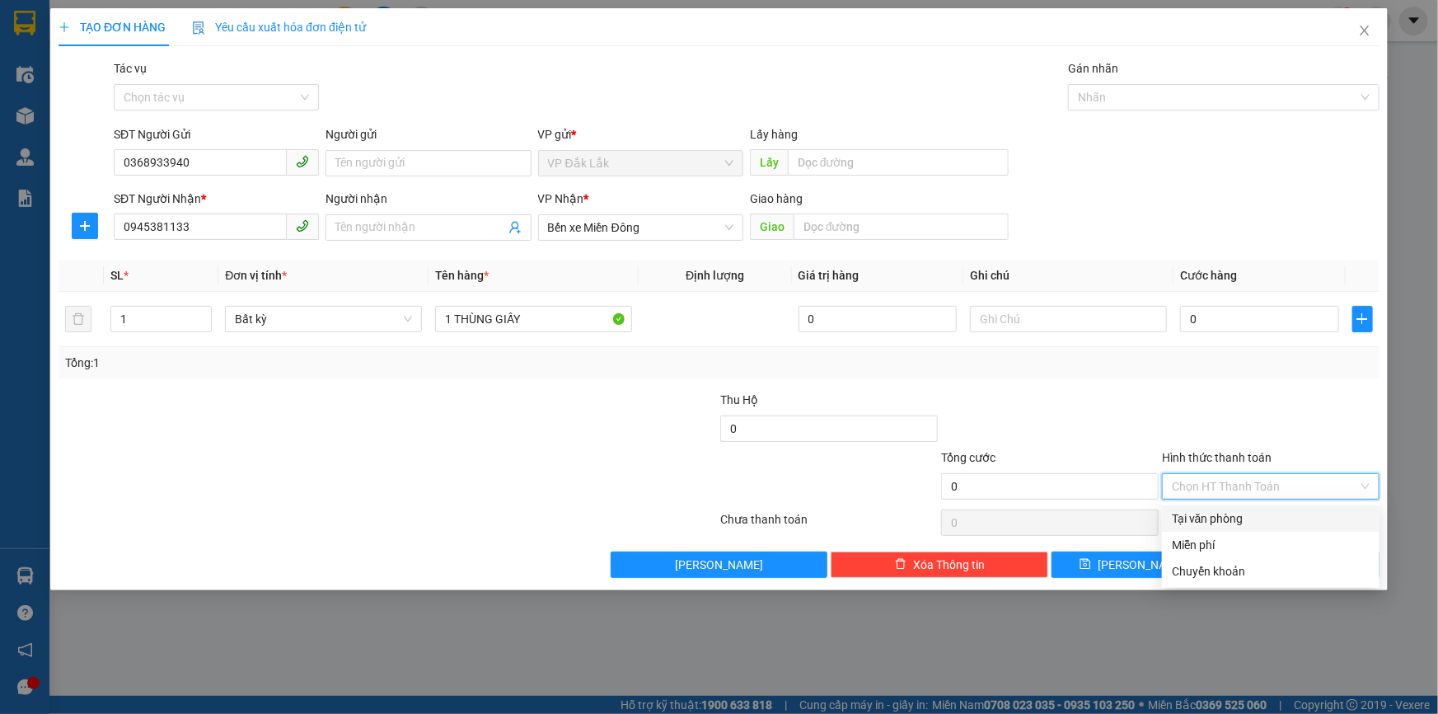
click at [1244, 485] on input "Hình thức thanh toán" at bounding box center [1265, 486] width 186 height 25
click at [1236, 519] on div "Tại văn phòng" at bounding box center [1271, 518] width 198 height 18
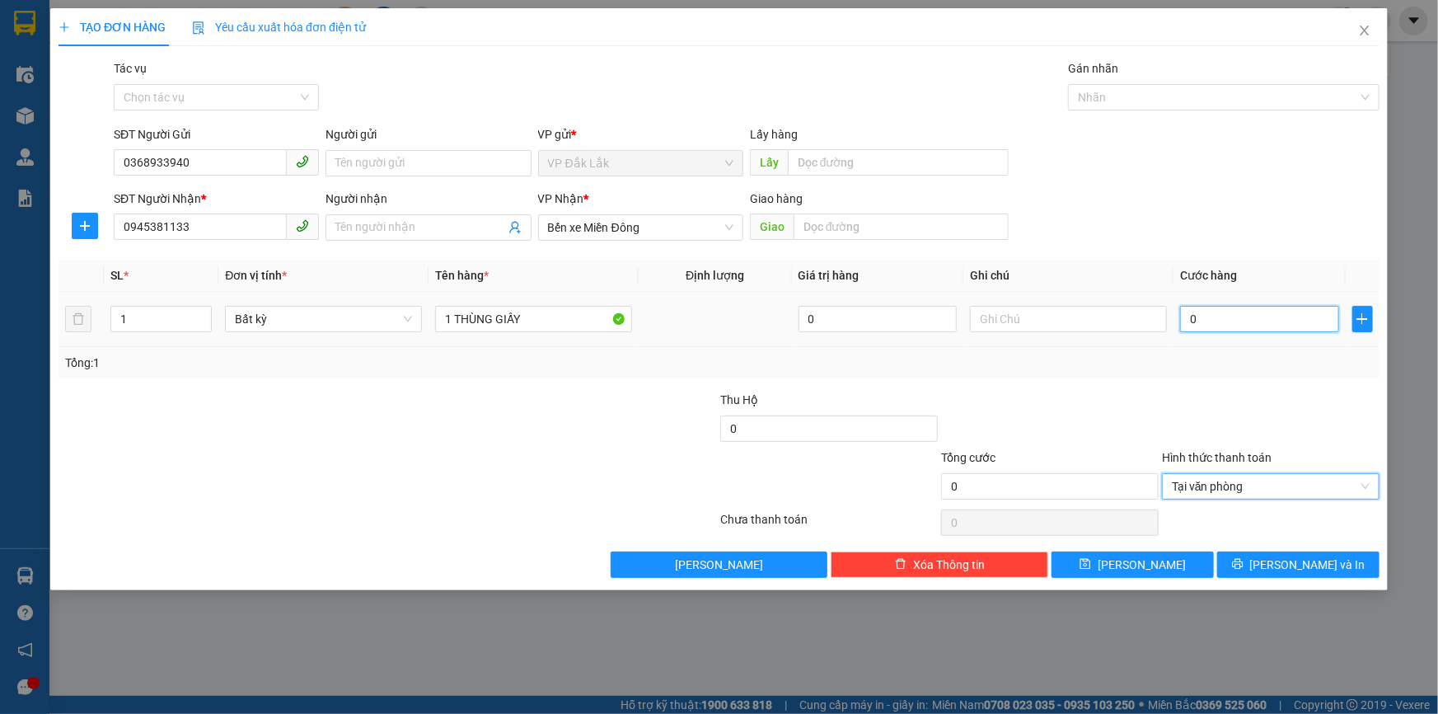
click at [1184, 317] on input "0" at bounding box center [1259, 319] width 159 height 26
type input "6"
type input "60"
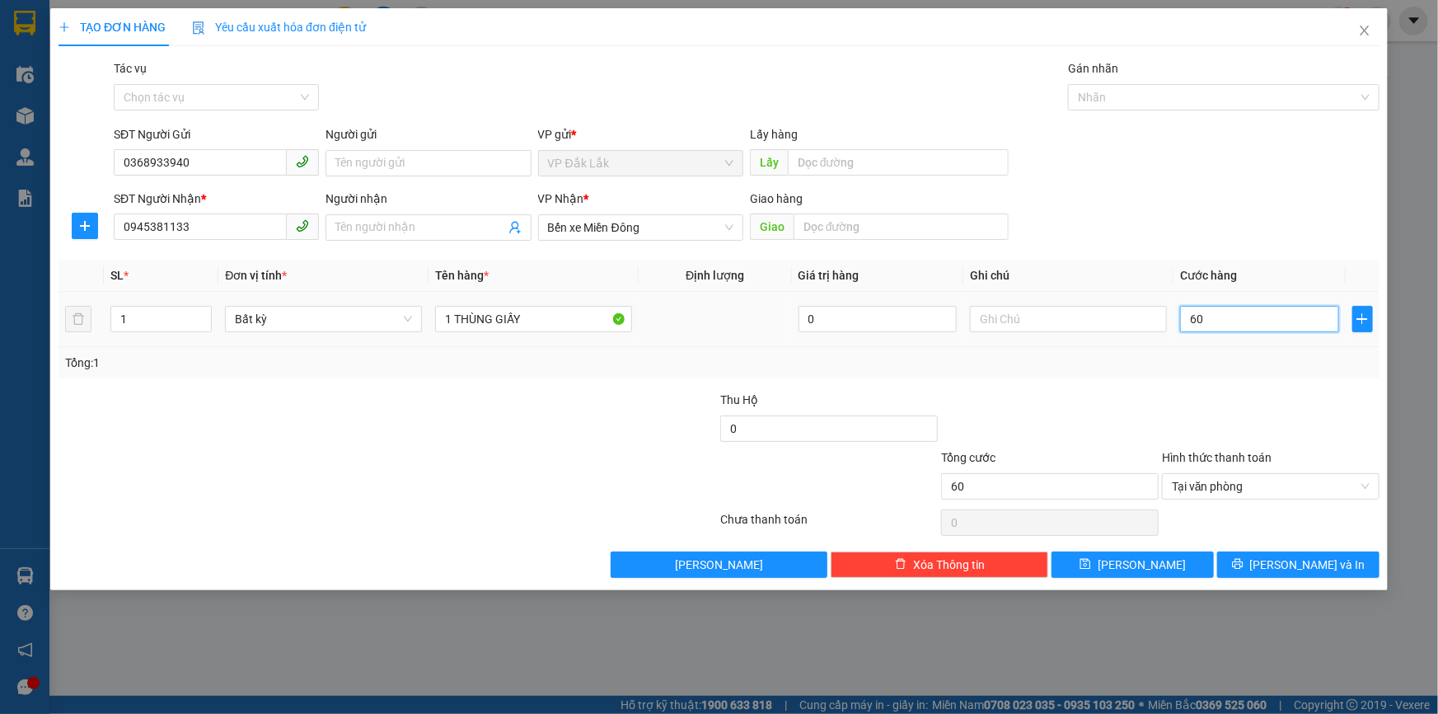
type input "600"
type input "6.000"
type input "60.000"
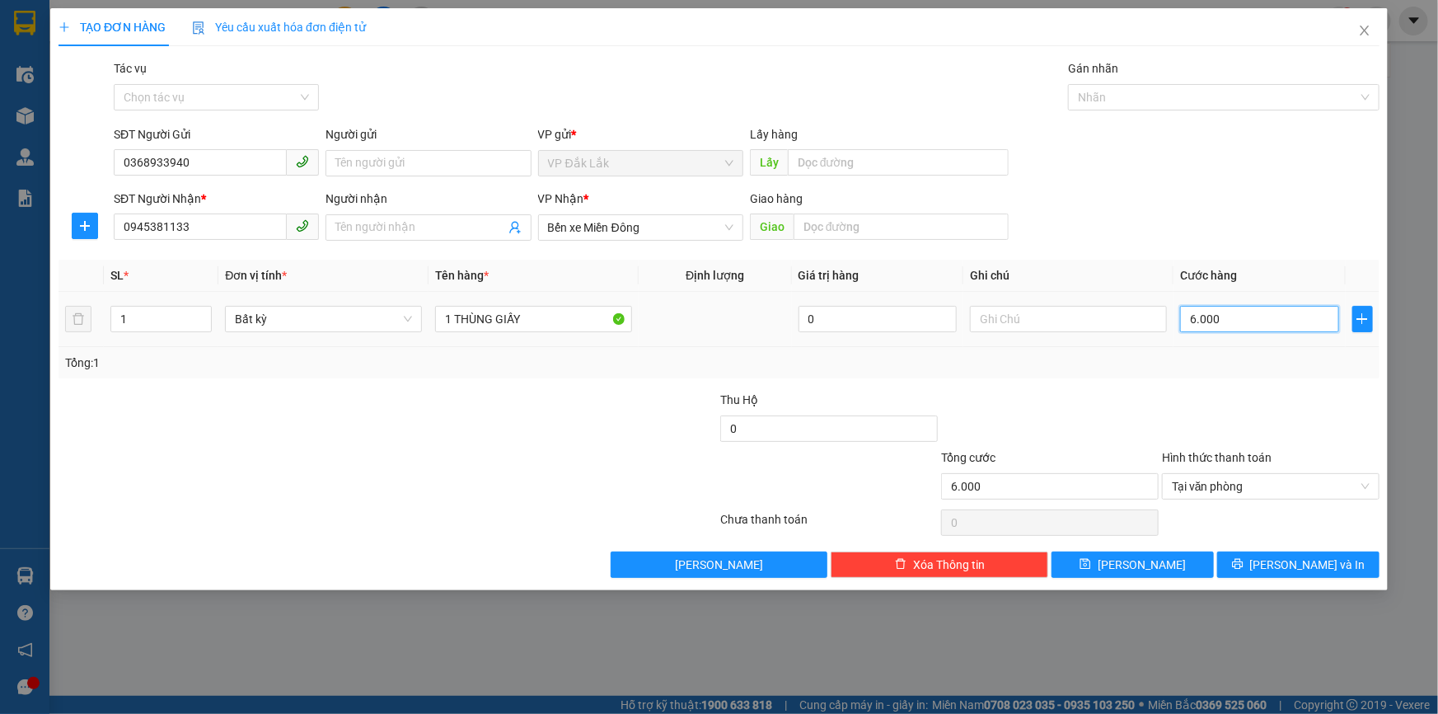
type input "60.000"
click at [1288, 566] on span "[PERSON_NAME] và In" at bounding box center [1307, 565] width 115 height 18
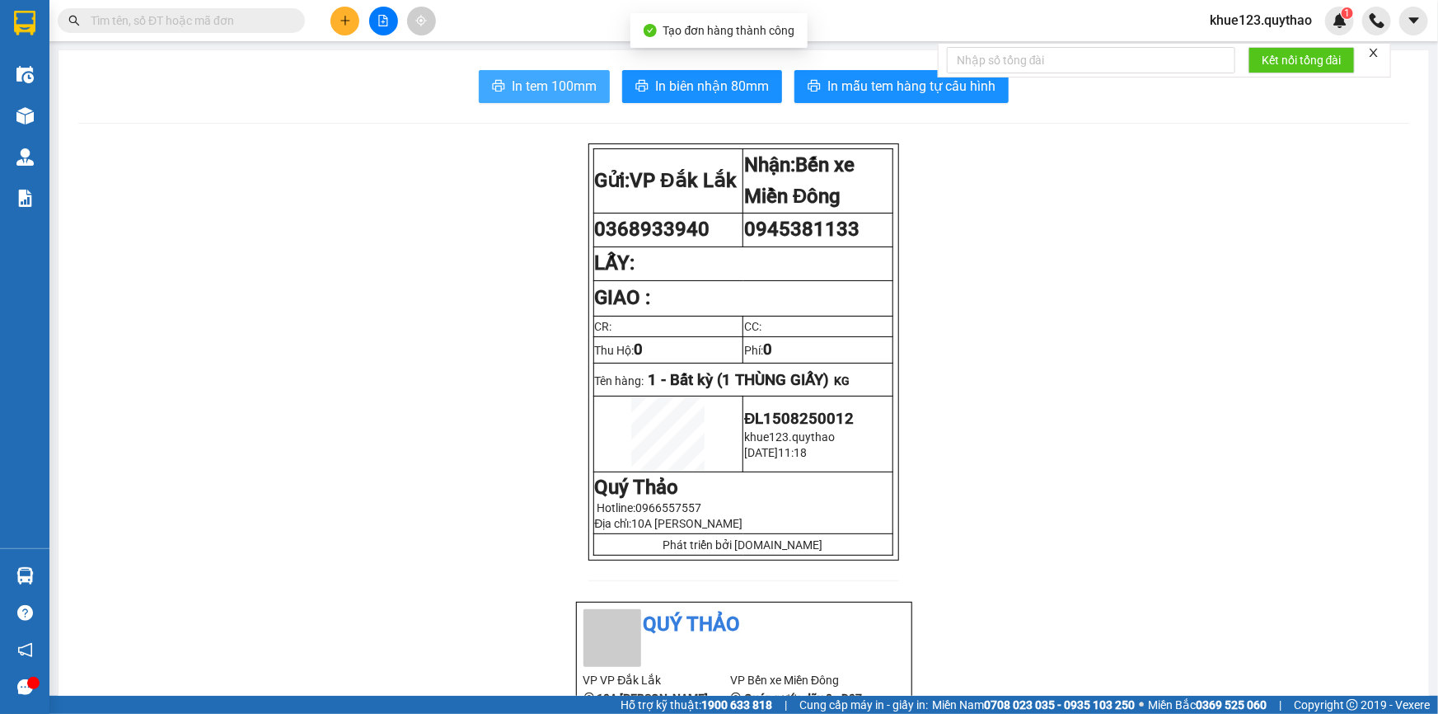
click at [585, 82] on span "In tem 100mm" at bounding box center [554, 86] width 85 height 21
